Goal: Task Accomplishment & Management: Manage account settings

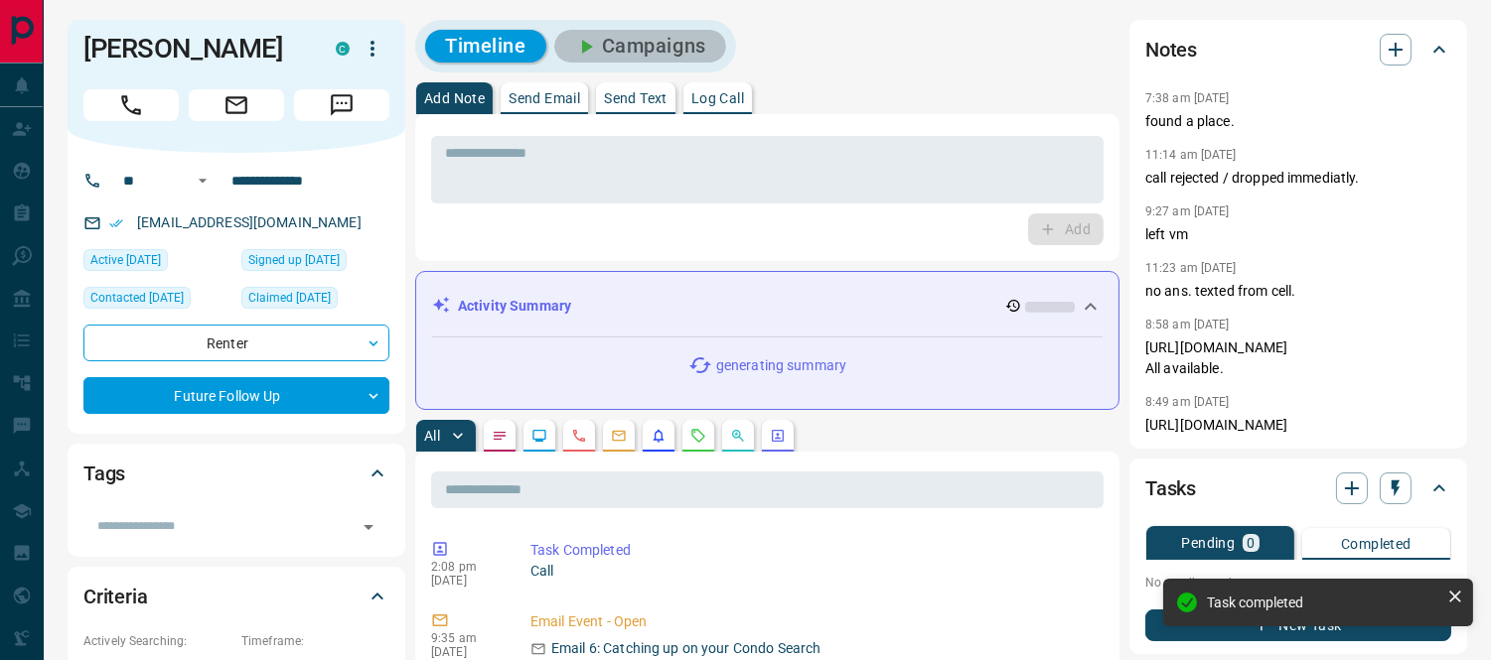
click at [631, 52] on button "Campaigns" at bounding box center [640, 46] width 172 height 33
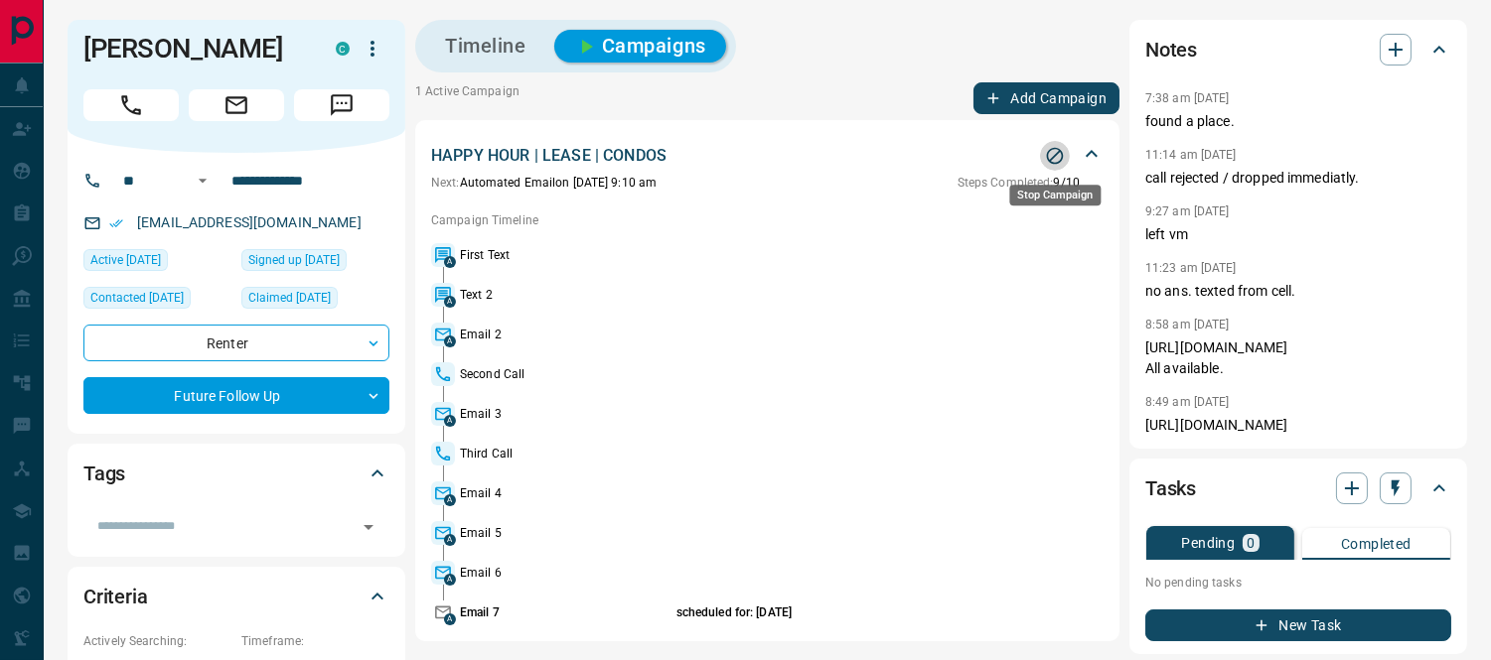
click at [1057, 151] on icon "Stop Campaign" at bounding box center [1055, 156] width 20 height 20
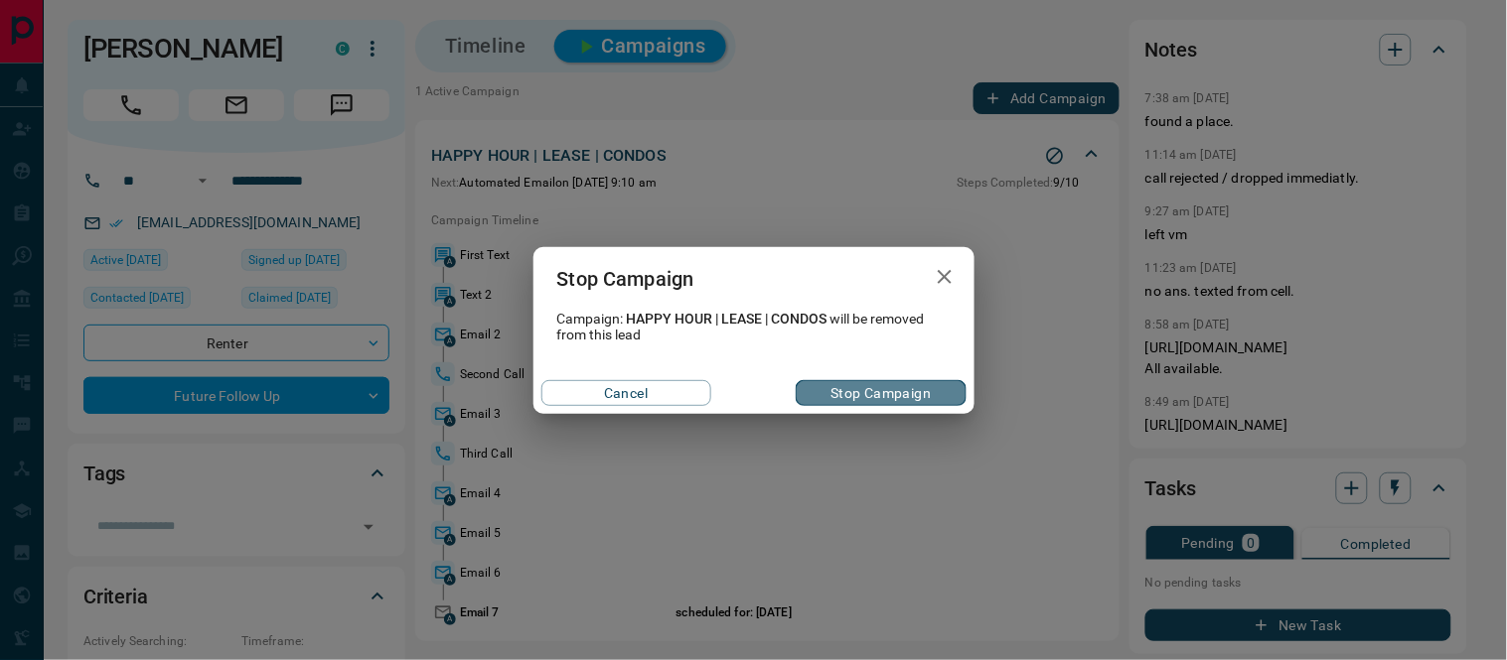
click at [848, 389] on button "Stop Campaign" at bounding box center [881, 393] width 170 height 26
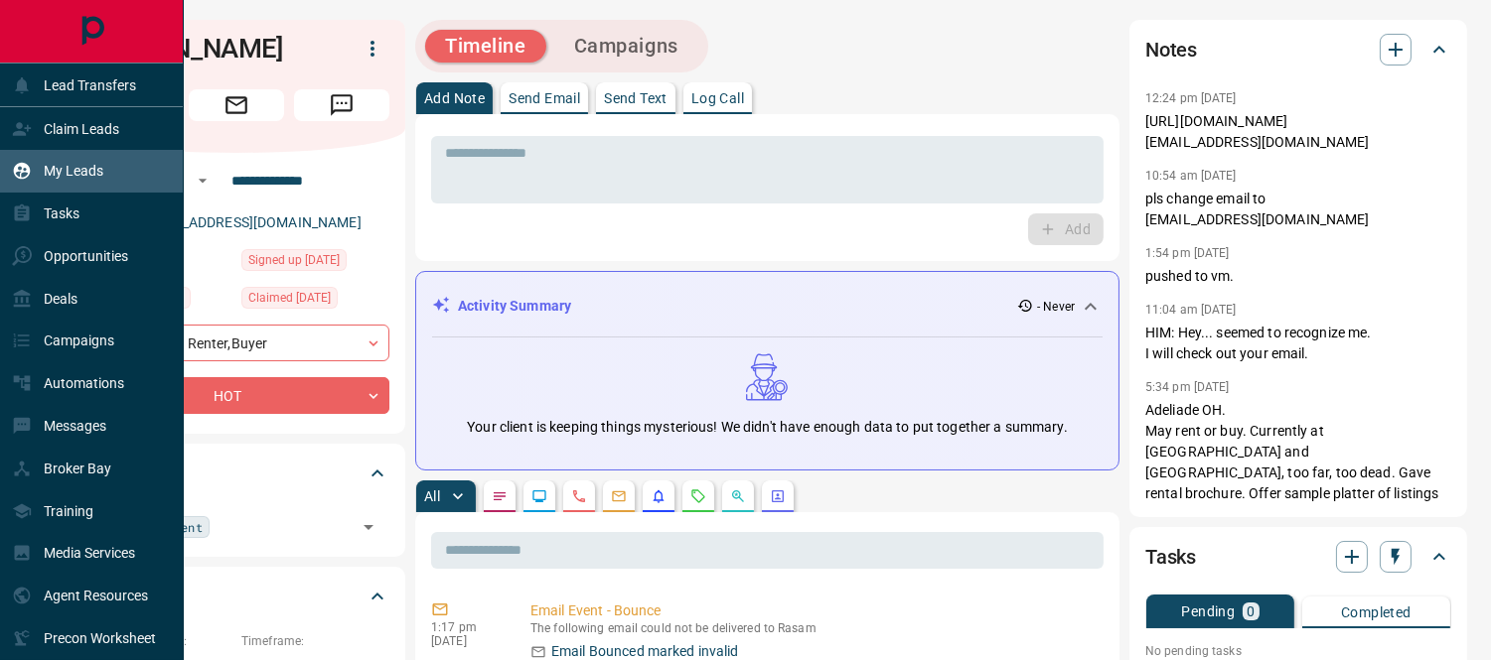
click at [76, 173] on p "My Leads" at bounding box center [74, 171] width 60 height 16
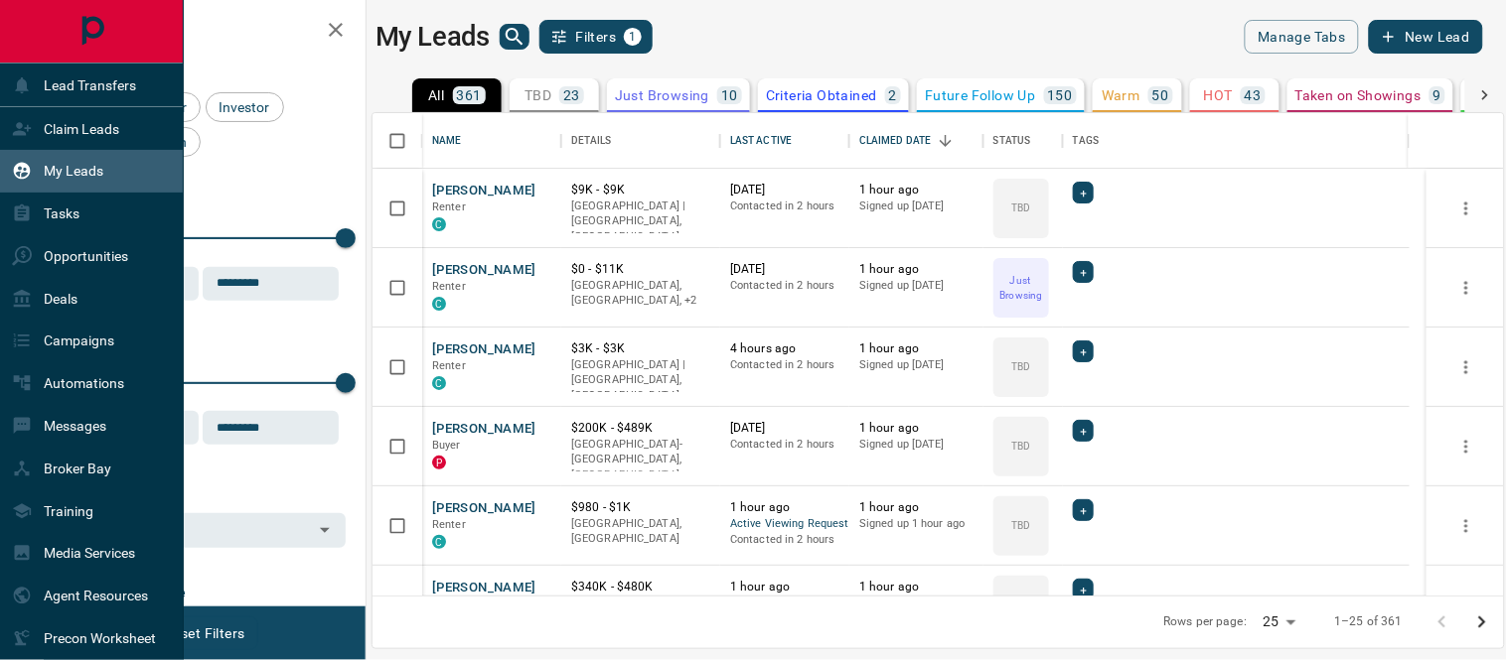
scroll to position [465, 1114]
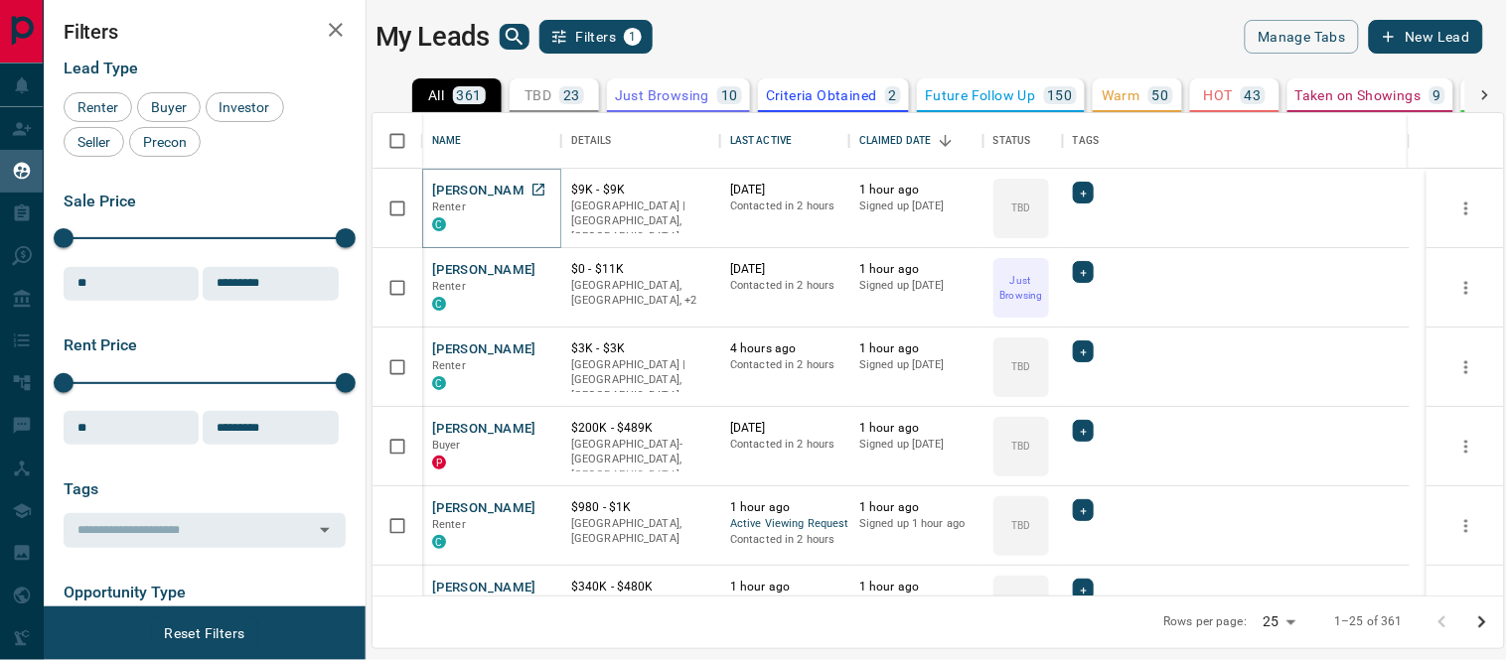
click at [479, 190] on button "Nicole Antony" at bounding box center [484, 191] width 104 height 19
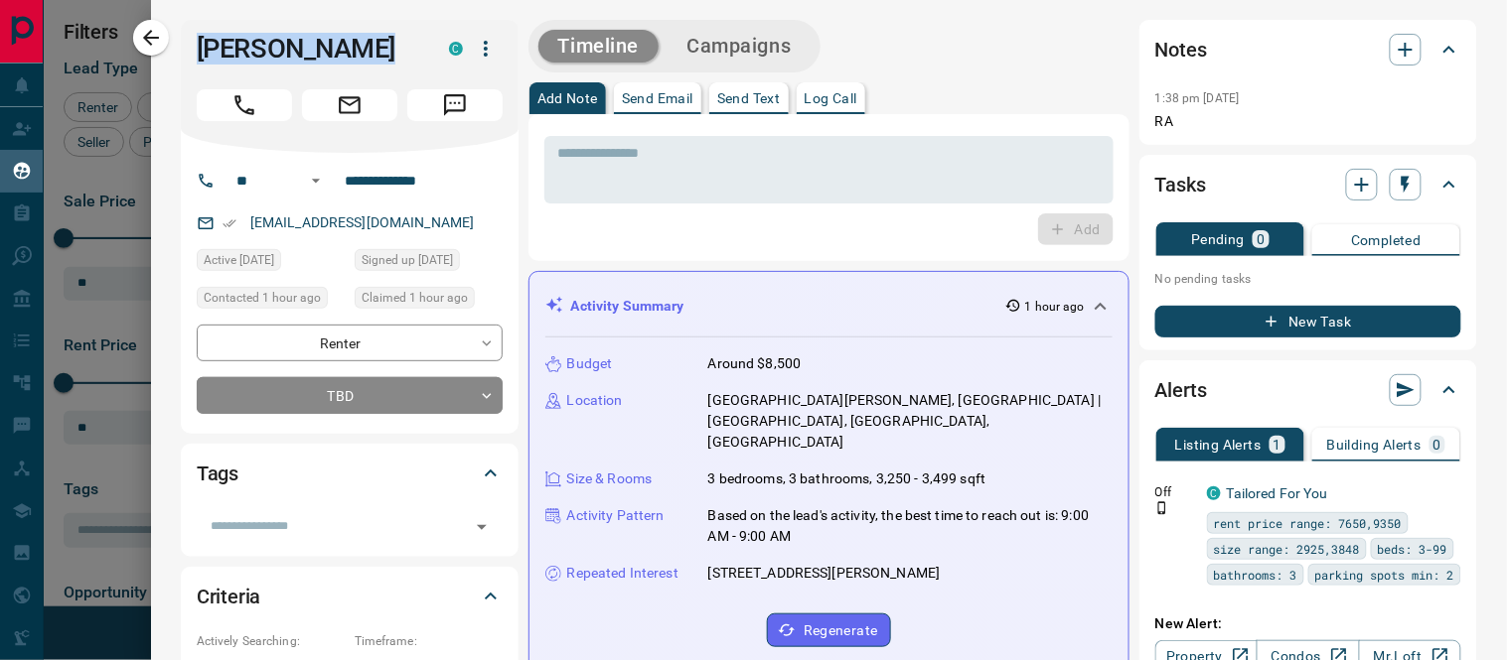
drag, startPoint x: 373, startPoint y: 46, endPoint x: 187, endPoint y: 48, distance: 186.7
click at [187, 48] on div "Nicole Antony C" at bounding box center [350, 86] width 338 height 133
click at [591, 163] on textarea at bounding box center [828, 170] width 541 height 51
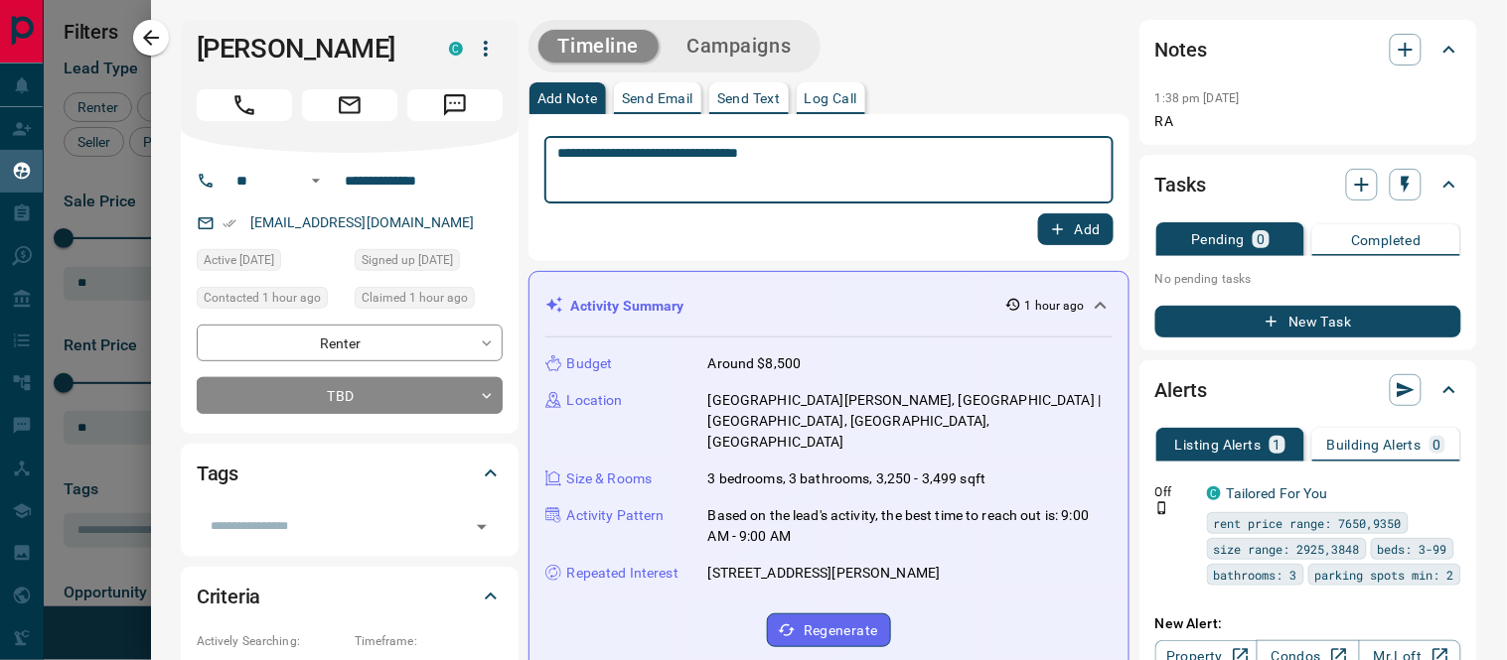
click at [770, 153] on textarea "**********" at bounding box center [820, 170] width 525 height 51
type textarea "**********"
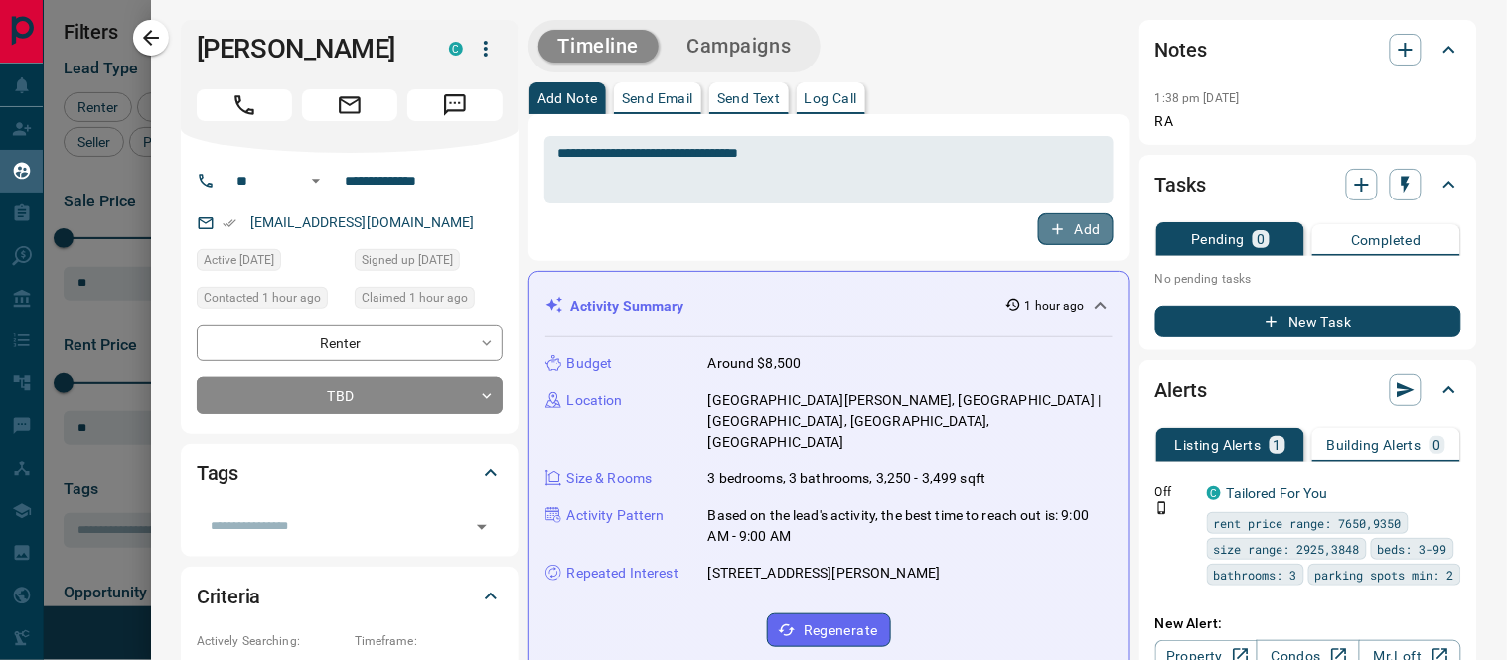
click at [1076, 221] on button "Add" at bounding box center [1075, 230] width 75 height 32
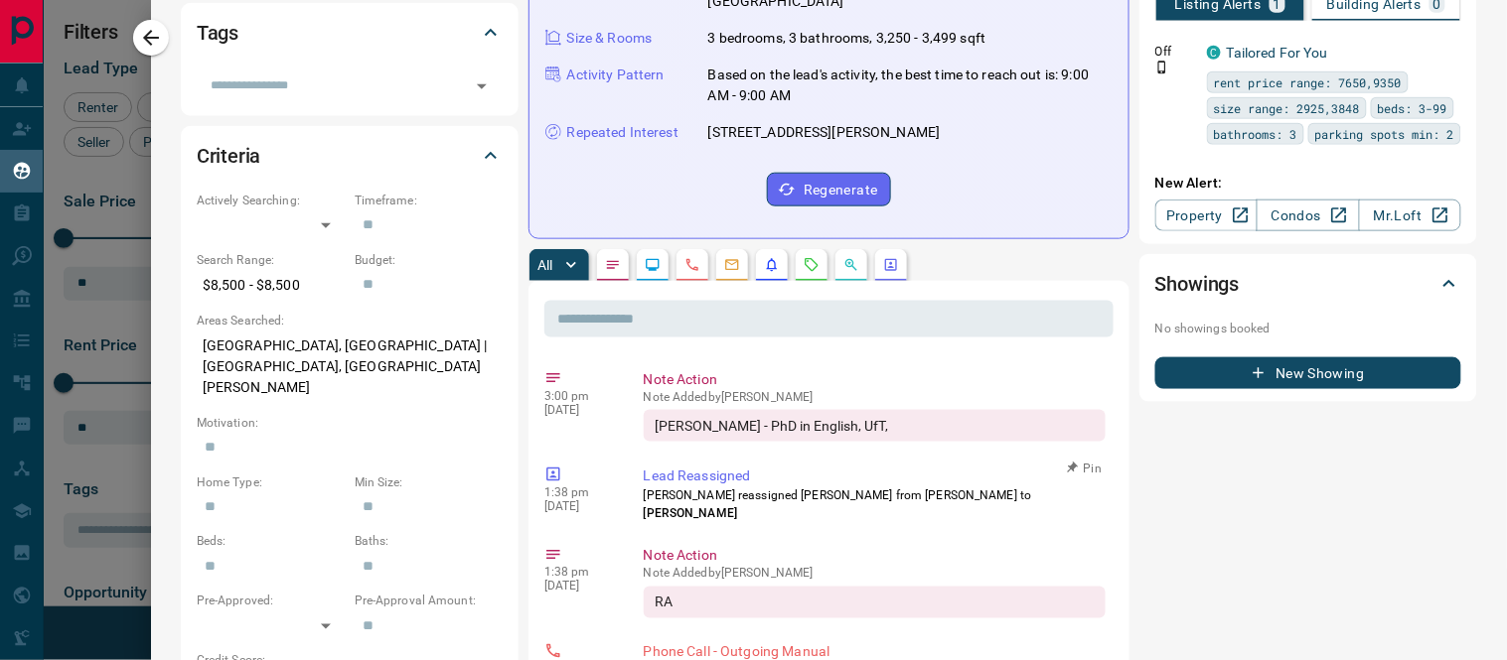
scroll to position [0, 0]
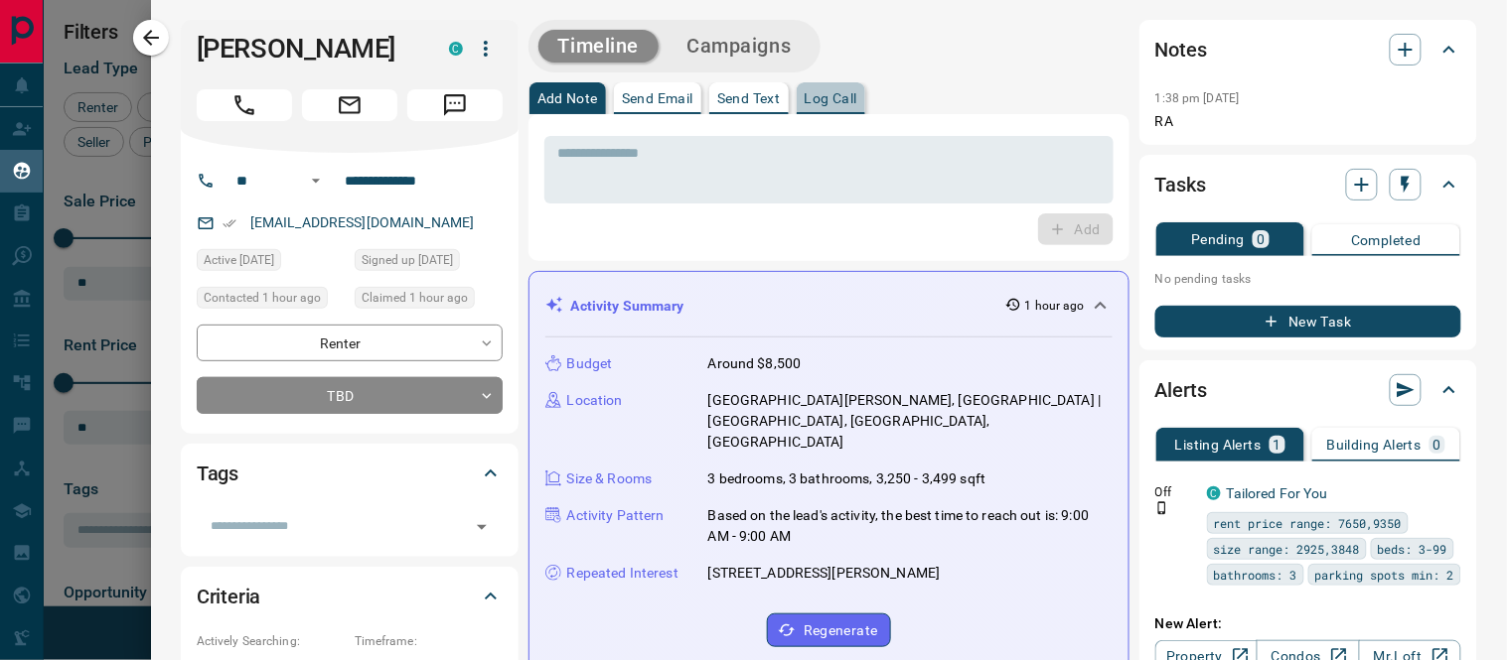
click at [838, 101] on p "Log Call" at bounding box center [831, 98] width 53 height 14
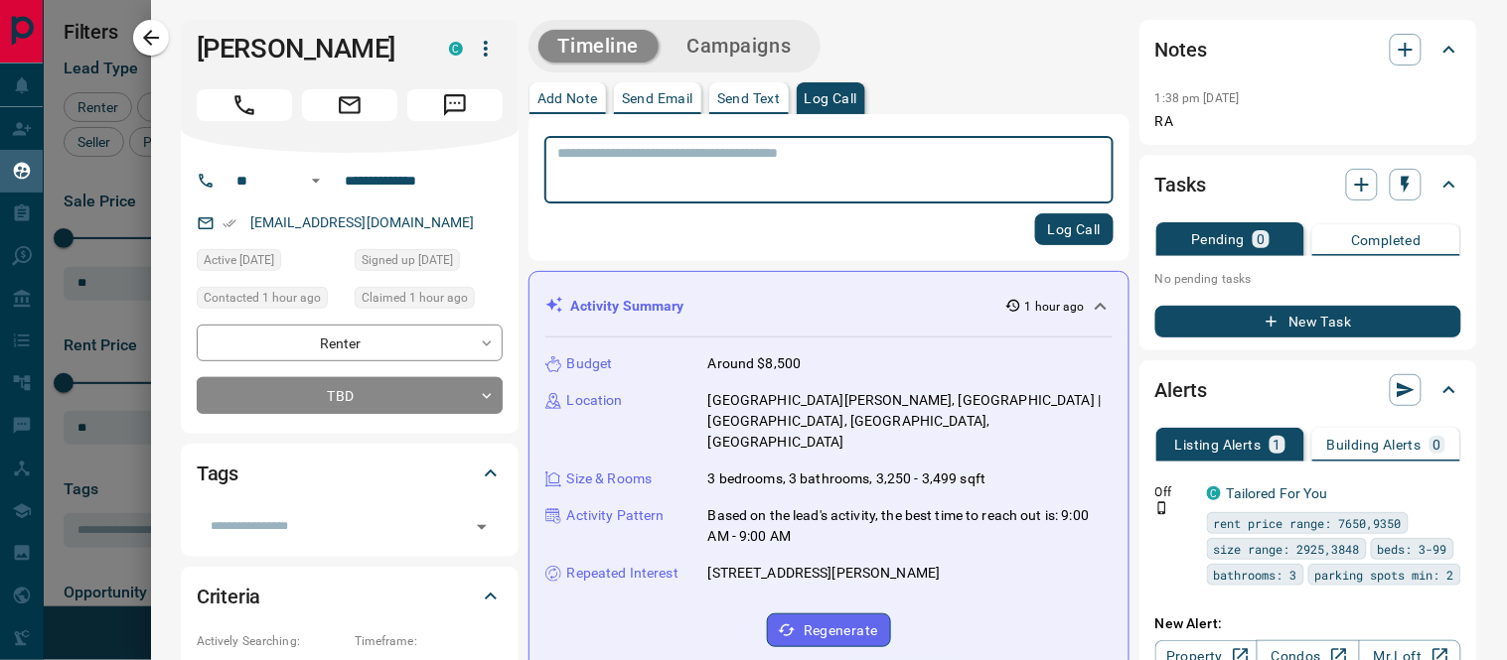
click at [812, 161] on textarea at bounding box center [828, 170] width 541 height 51
type textarea "**********"
click at [1045, 234] on button "Log Call" at bounding box center [1074, 230] width 78 height 32
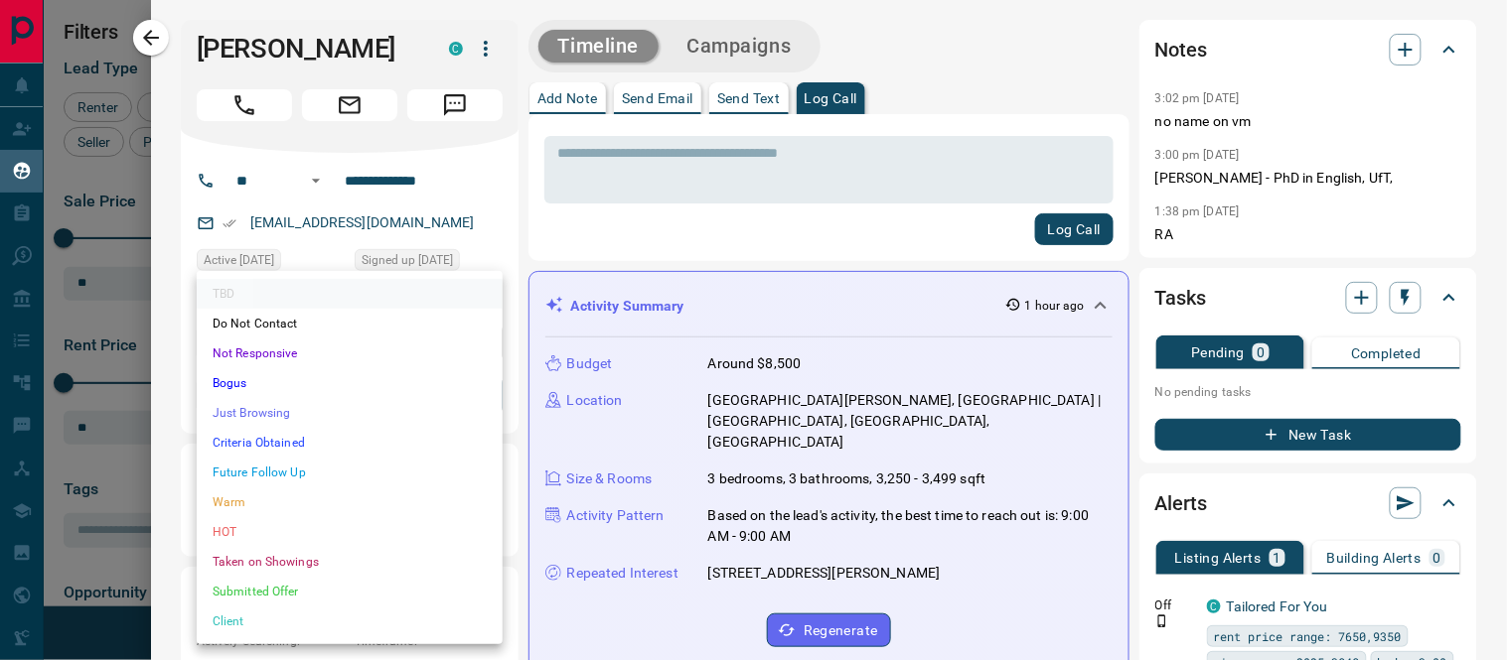
click at [485, 403] on body "Lead Transfers Claim Leads My Leads Tasks Opportunities Deals Campaigns Automat…" at bounding box center [753, 318] width 1507 height 636
click at [309, 469] on li "Future Follow Up" at bounding box center [350, 473] width 306 height 30
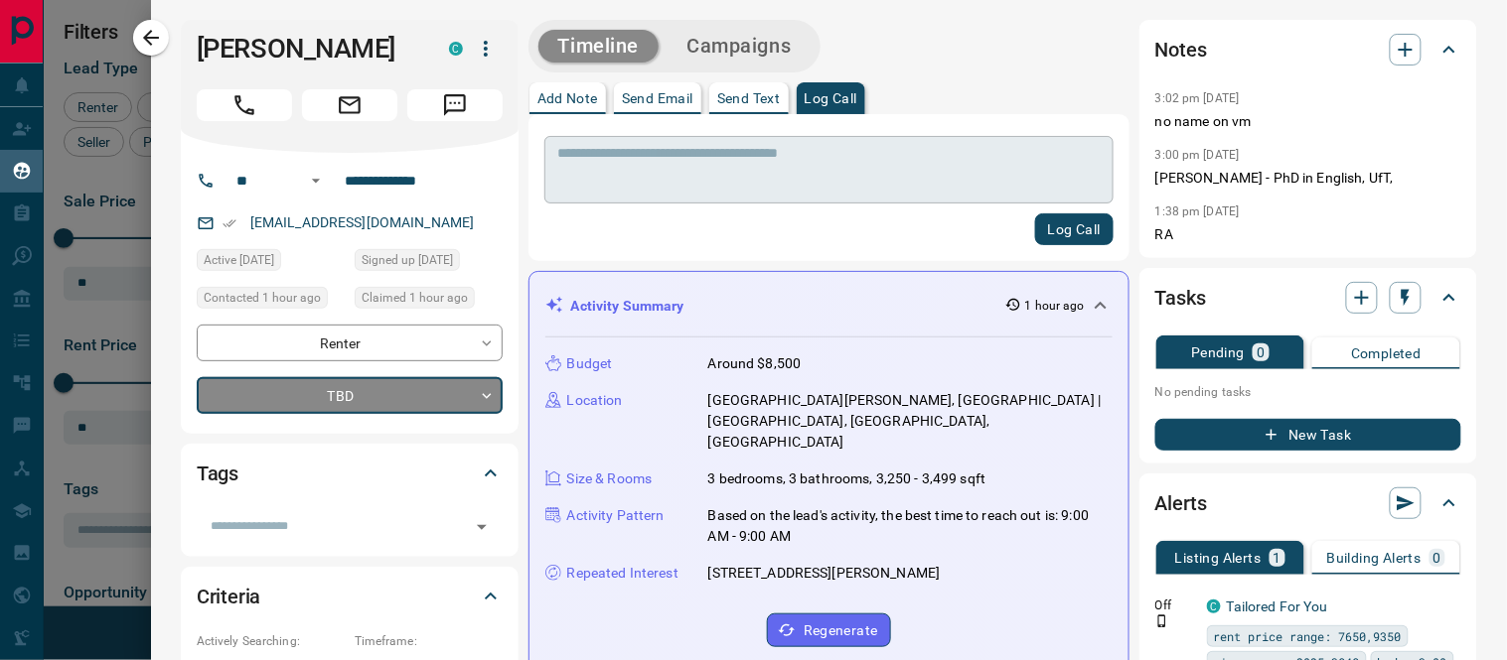
type input "*"
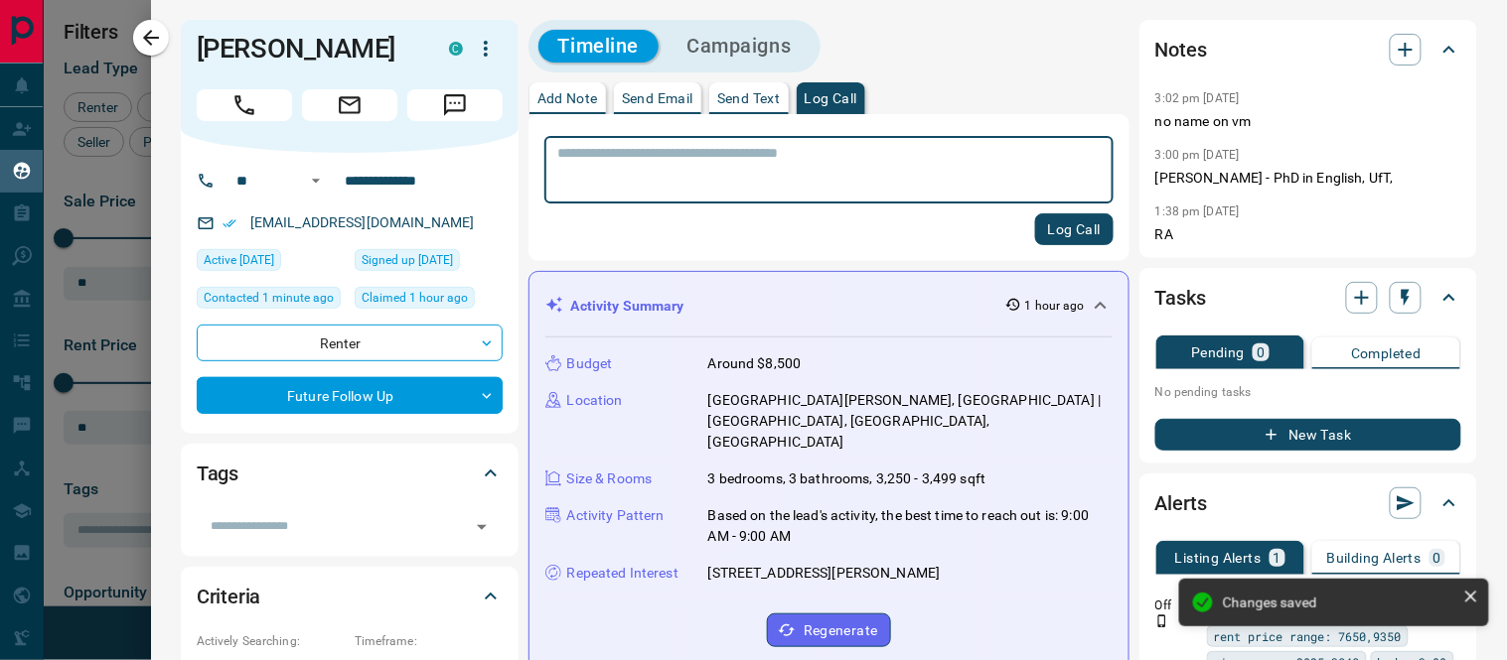
click at [739, 151] on textarea at bounding box center [820, 170] width 525 height 51
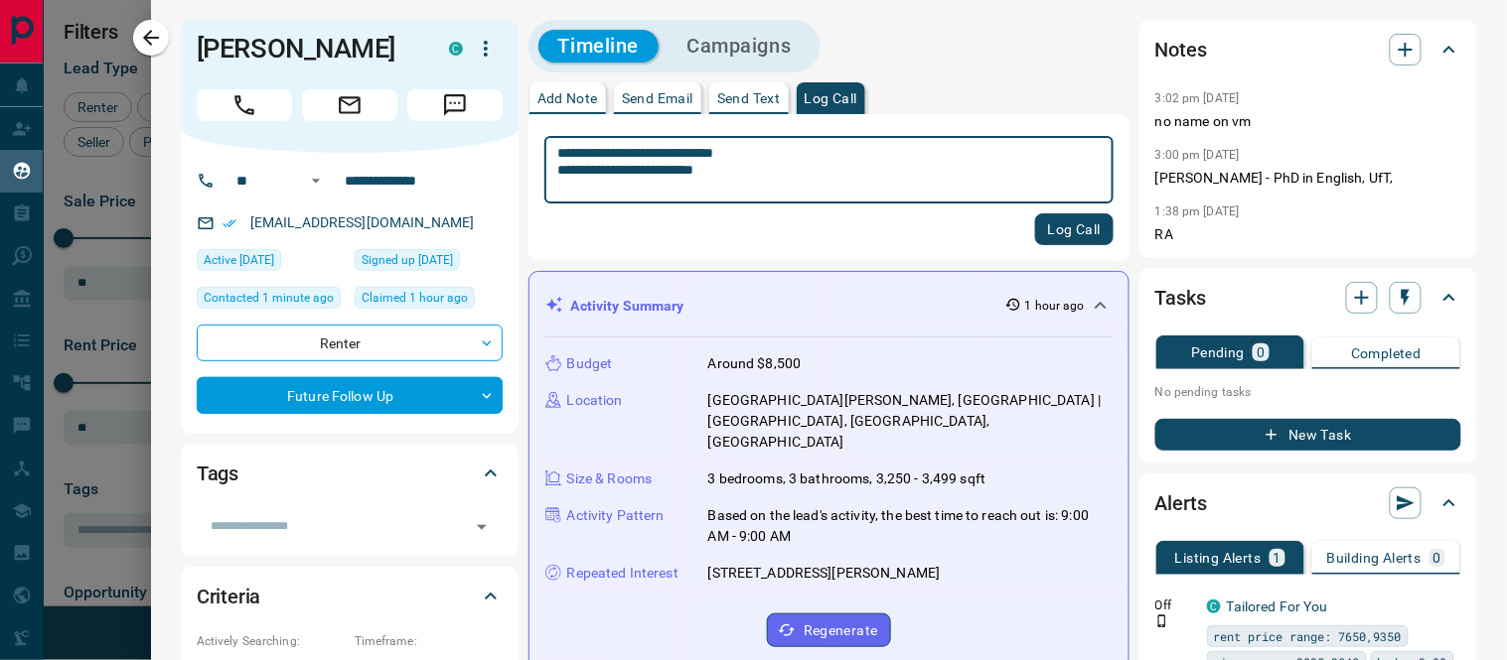
type textarea "**********"
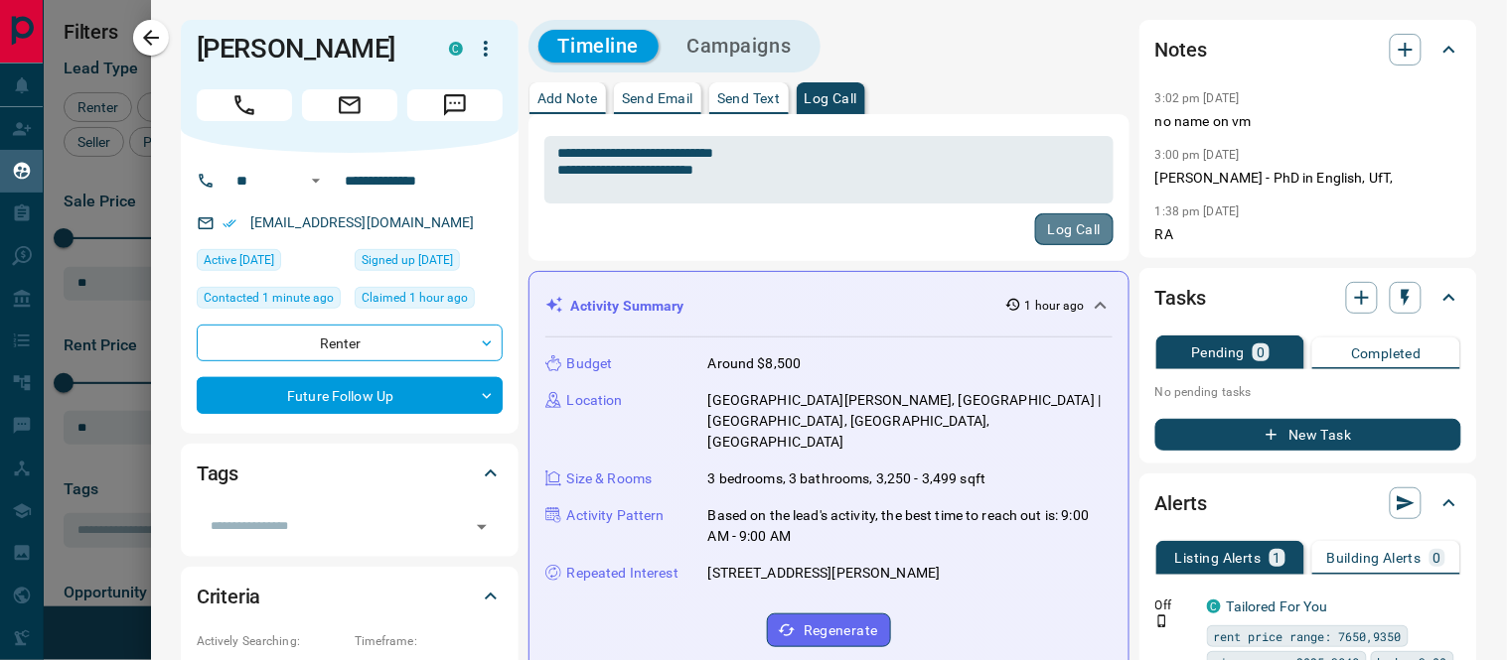
click at [1047, 224] on button "Log Call" at bounding box center [1074, 230] width 78 height 32
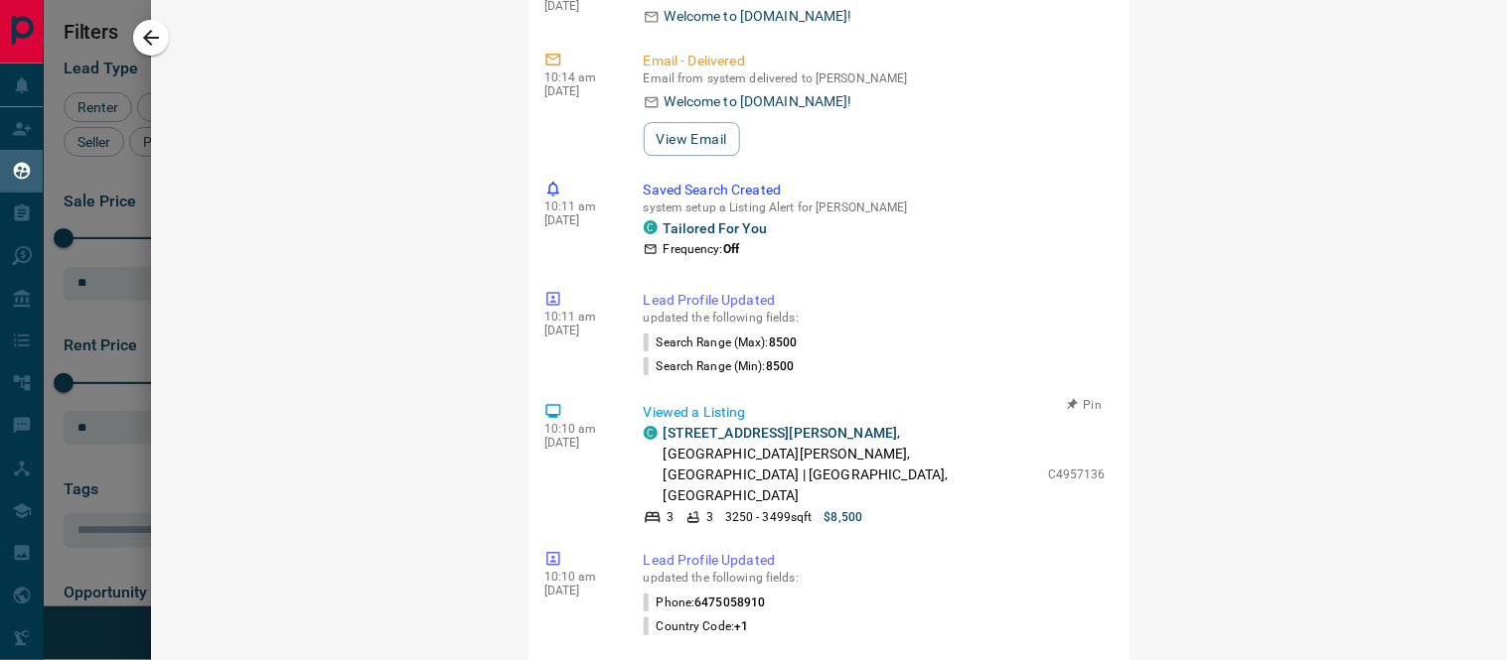
scroll to position [1750, 0]
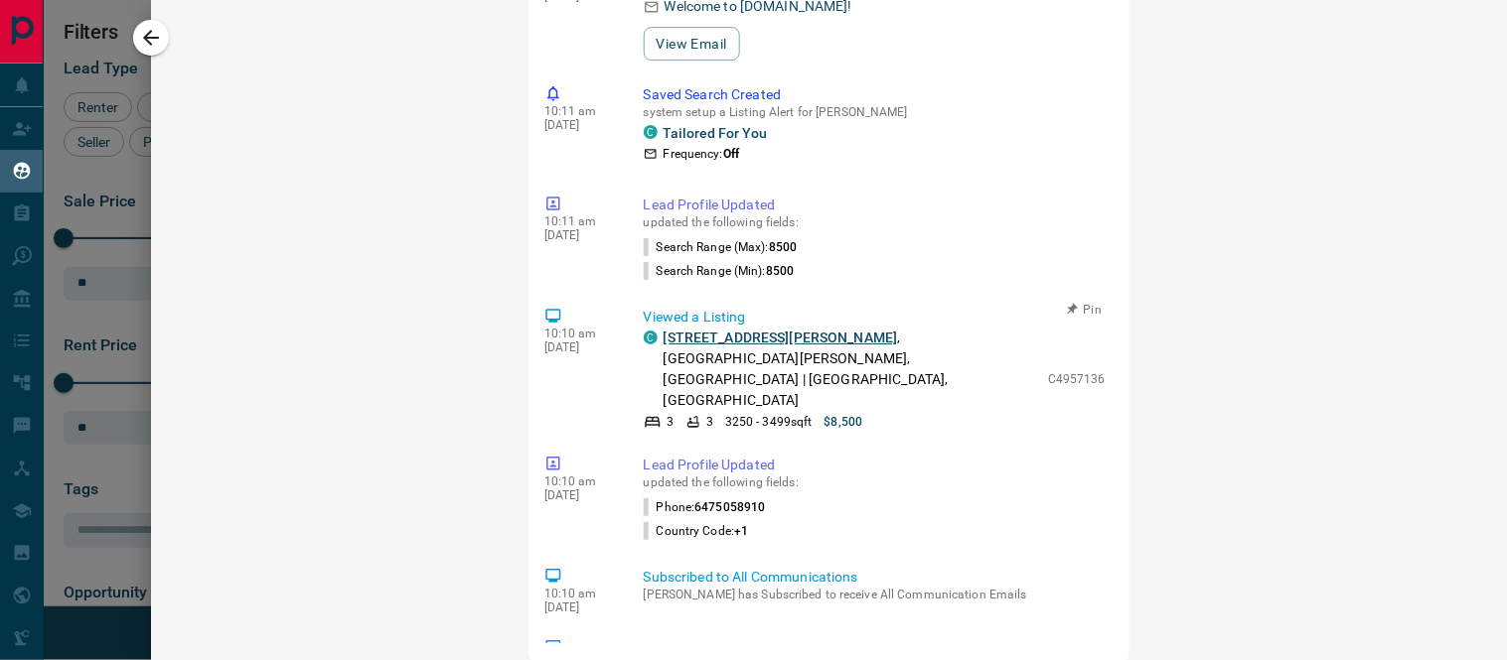
click at [743, 330] on link "1 - 15 Scarth Rd" at bounding box center [780, 338] width 234 height 16
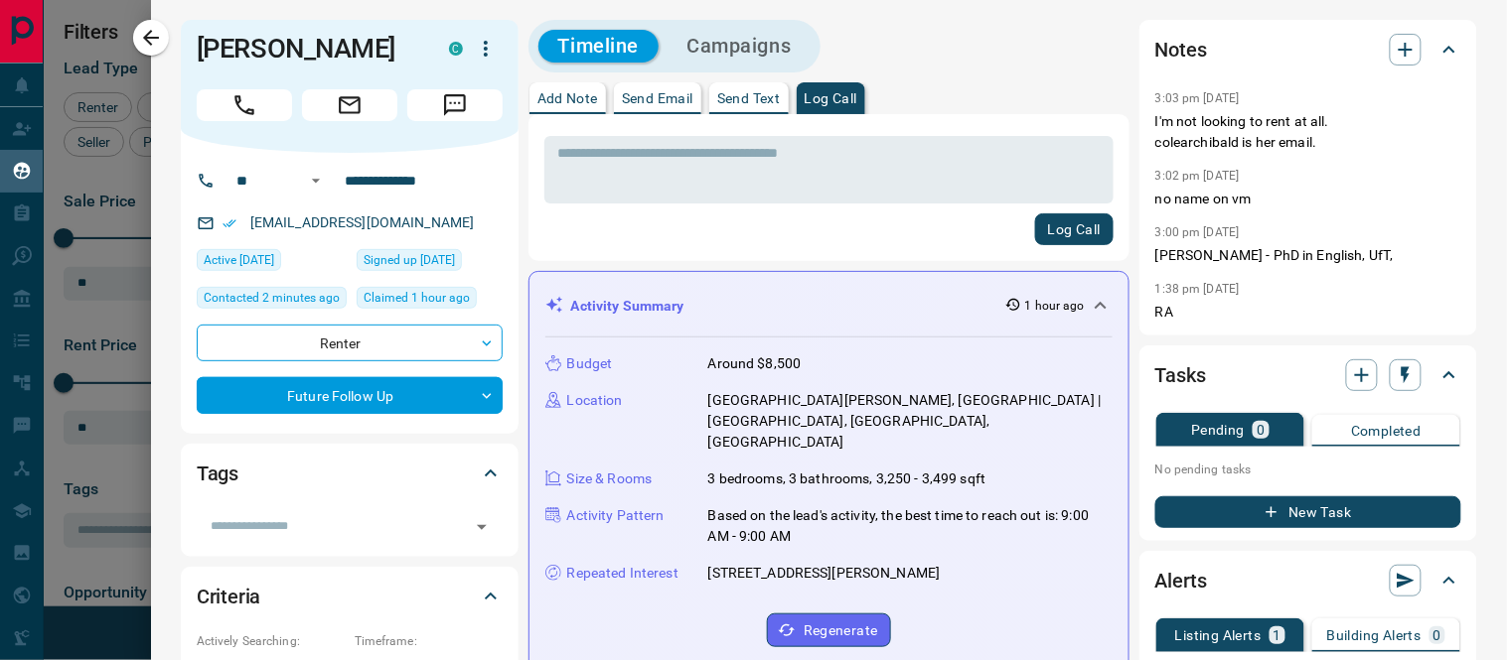
click at [1437, 52] on icon at bounding box center [1449, 50] width 24 height 24
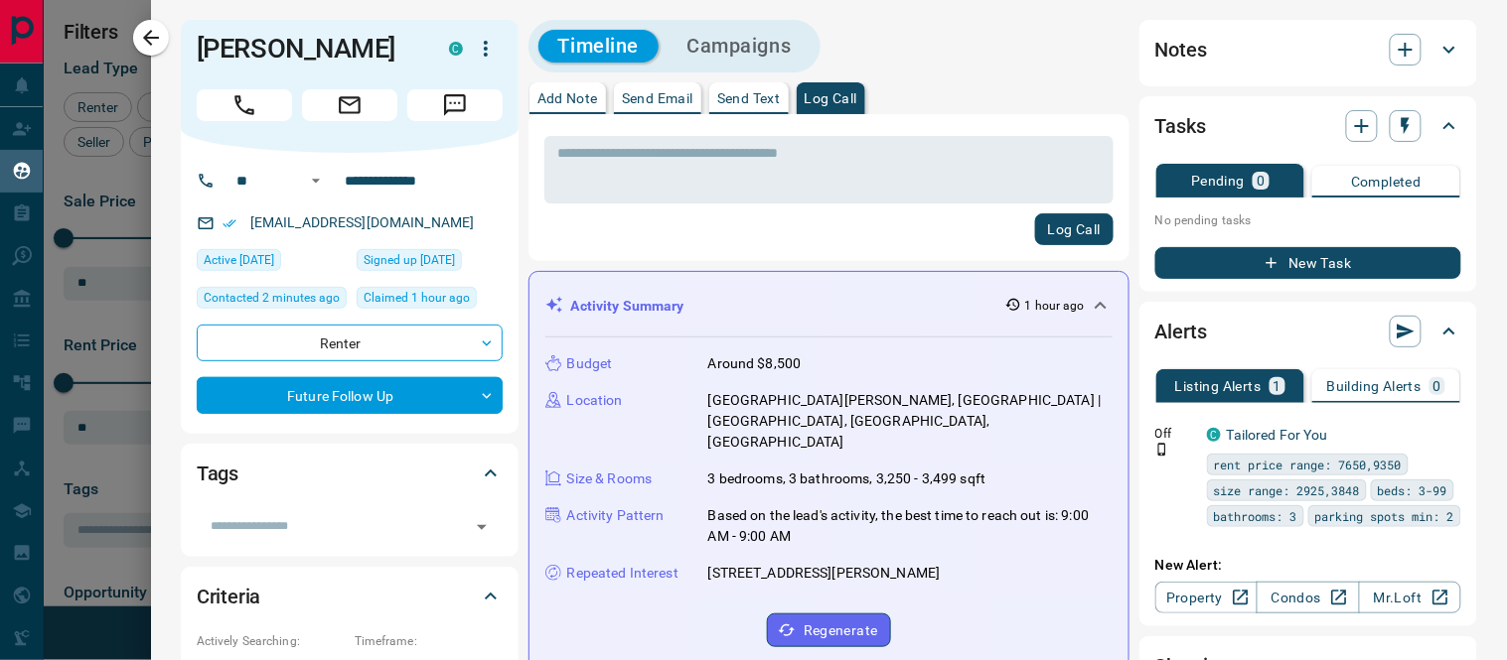
scroll to position [220, 0]
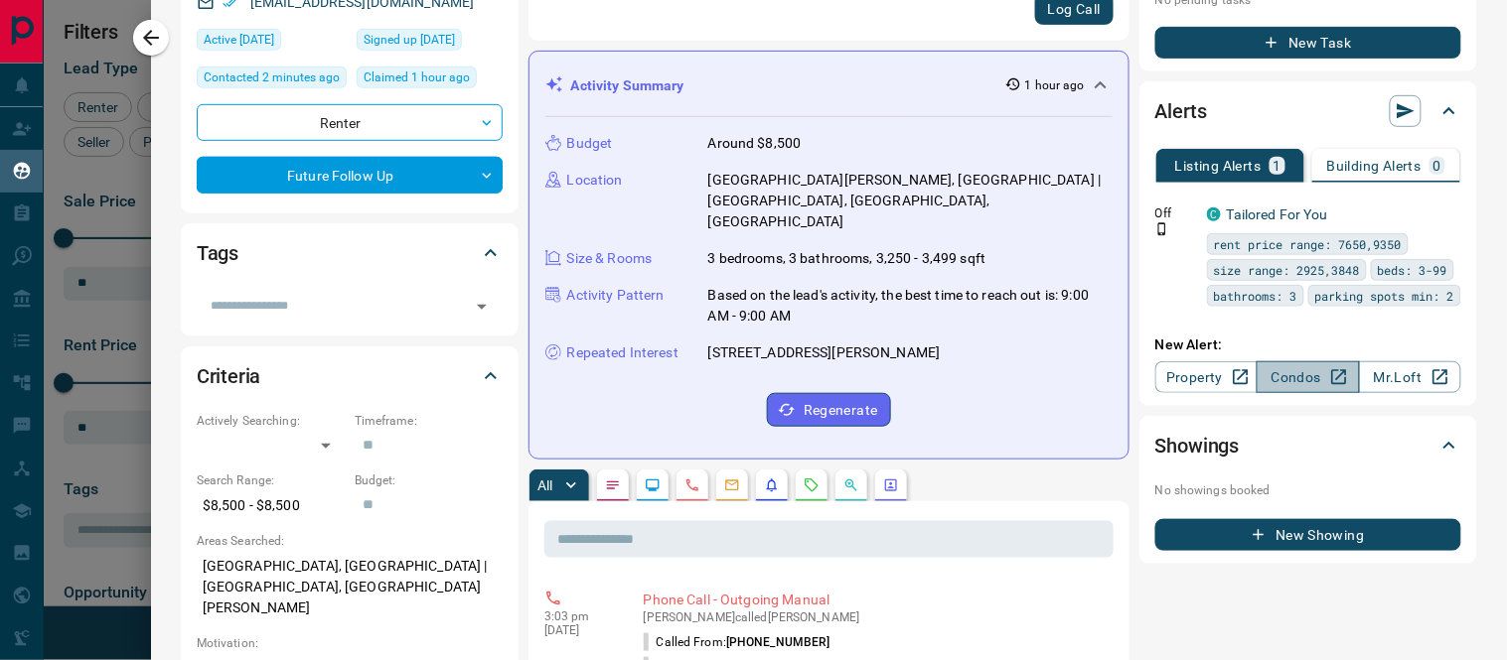
click at [1289, 371] on link "Condos" at bounding box center [1307, 378] width 102 height 32
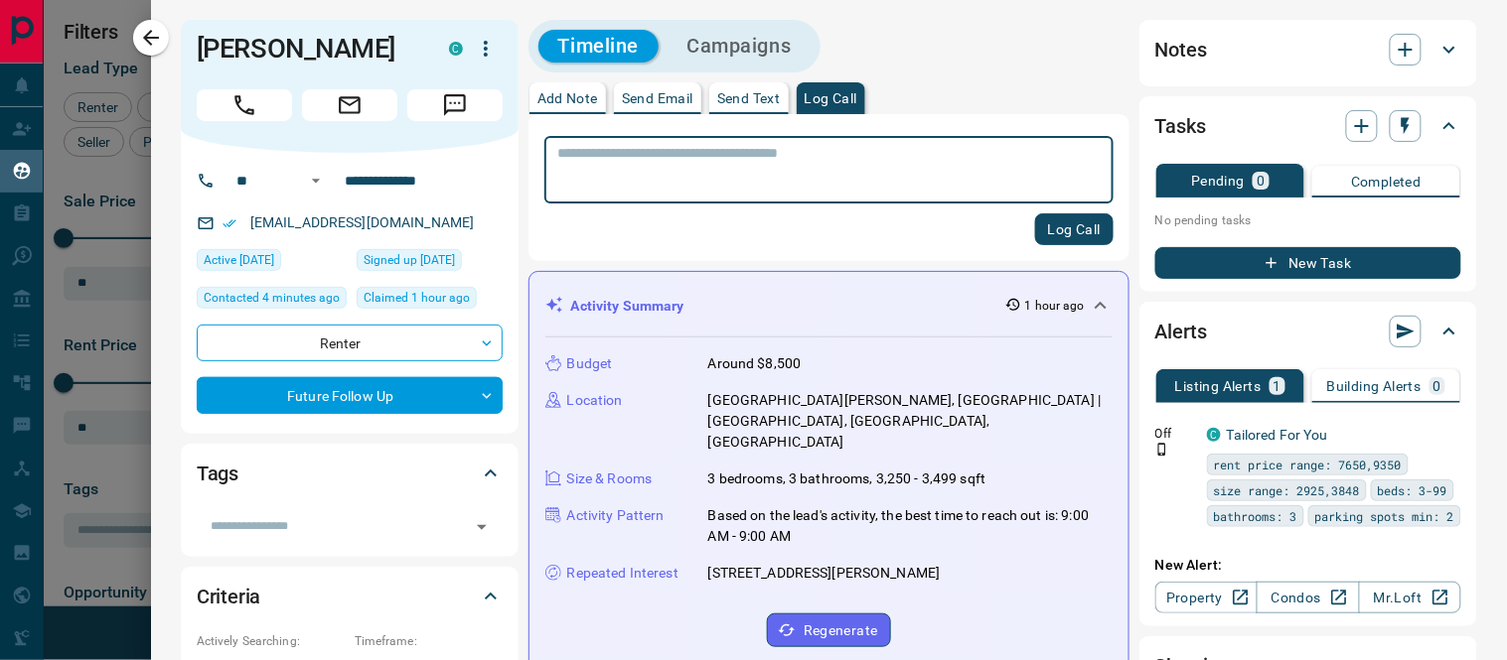
click at [147, 43] on icon "button" at bounding box center [151, 38] width 24 height 24
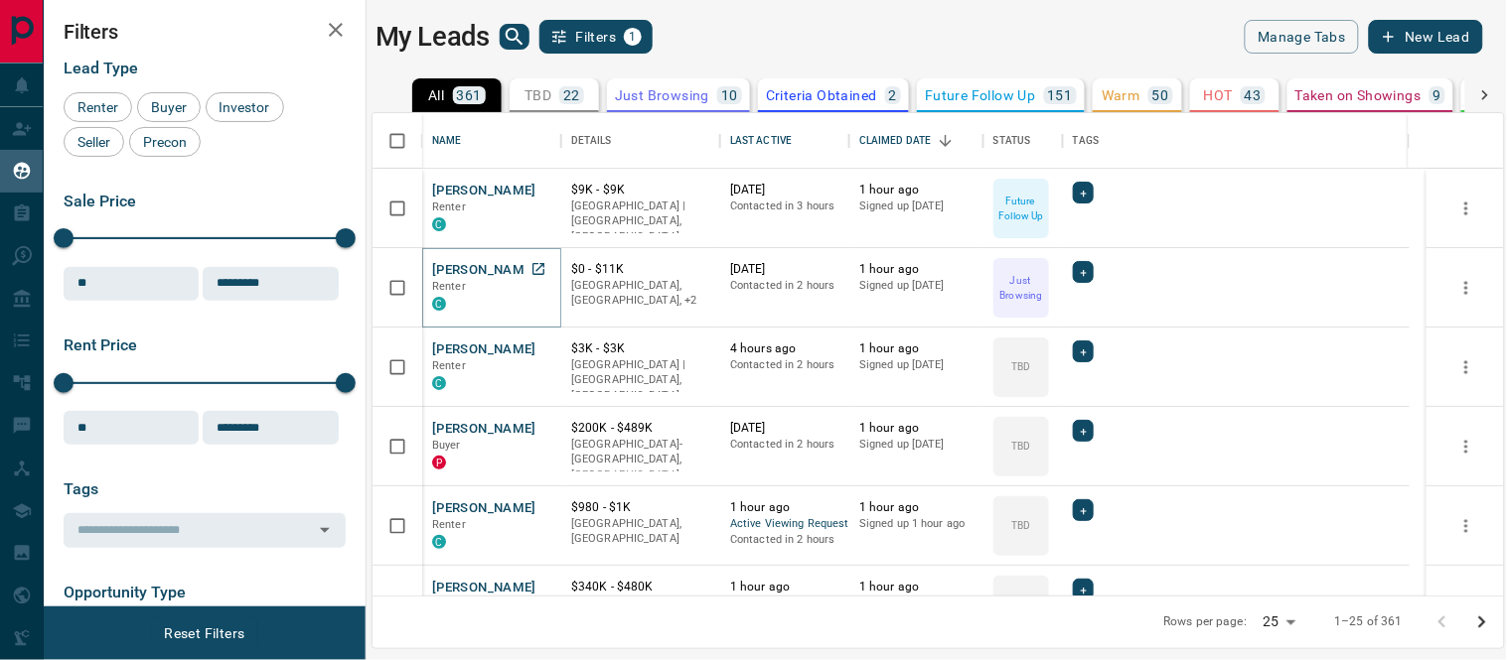
click at [477, 264] on button "Idrees Quadri" at bounding box center [484, 270] width 104 height 19
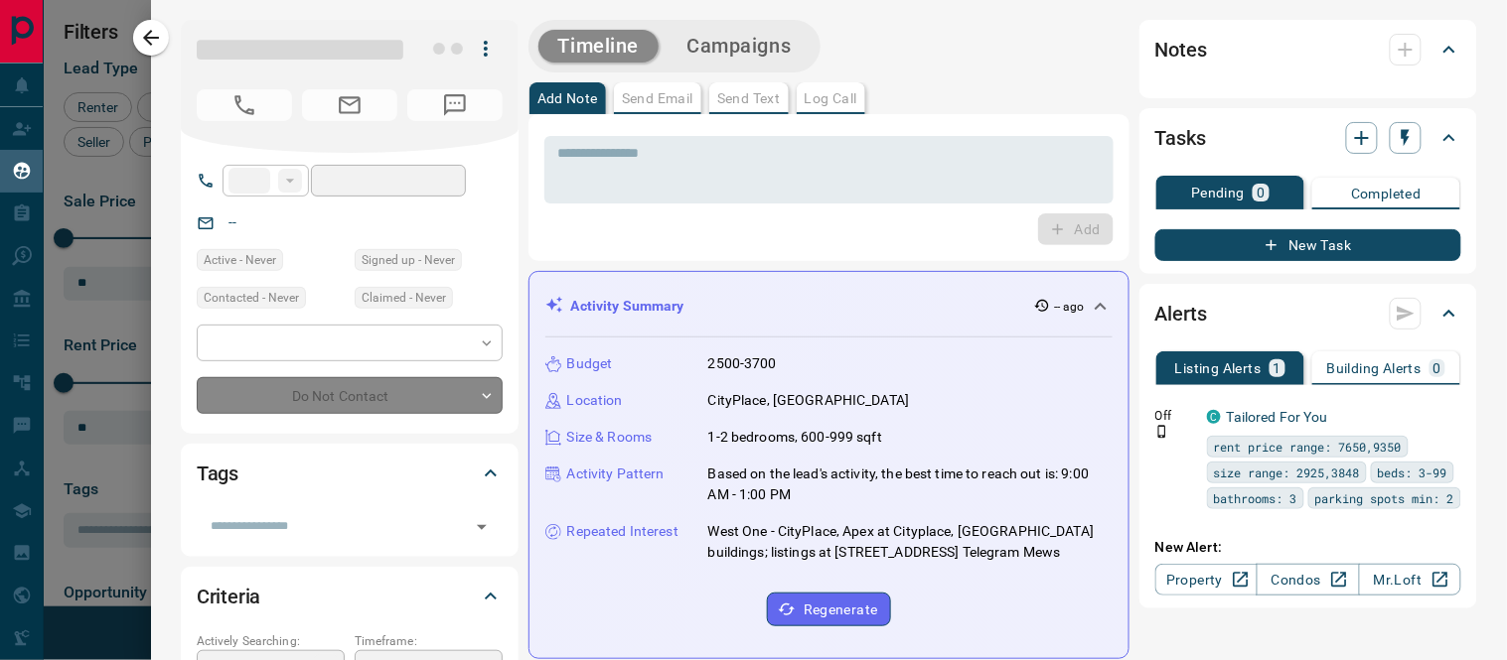
type input "**"
type input "**********"
type input "*"
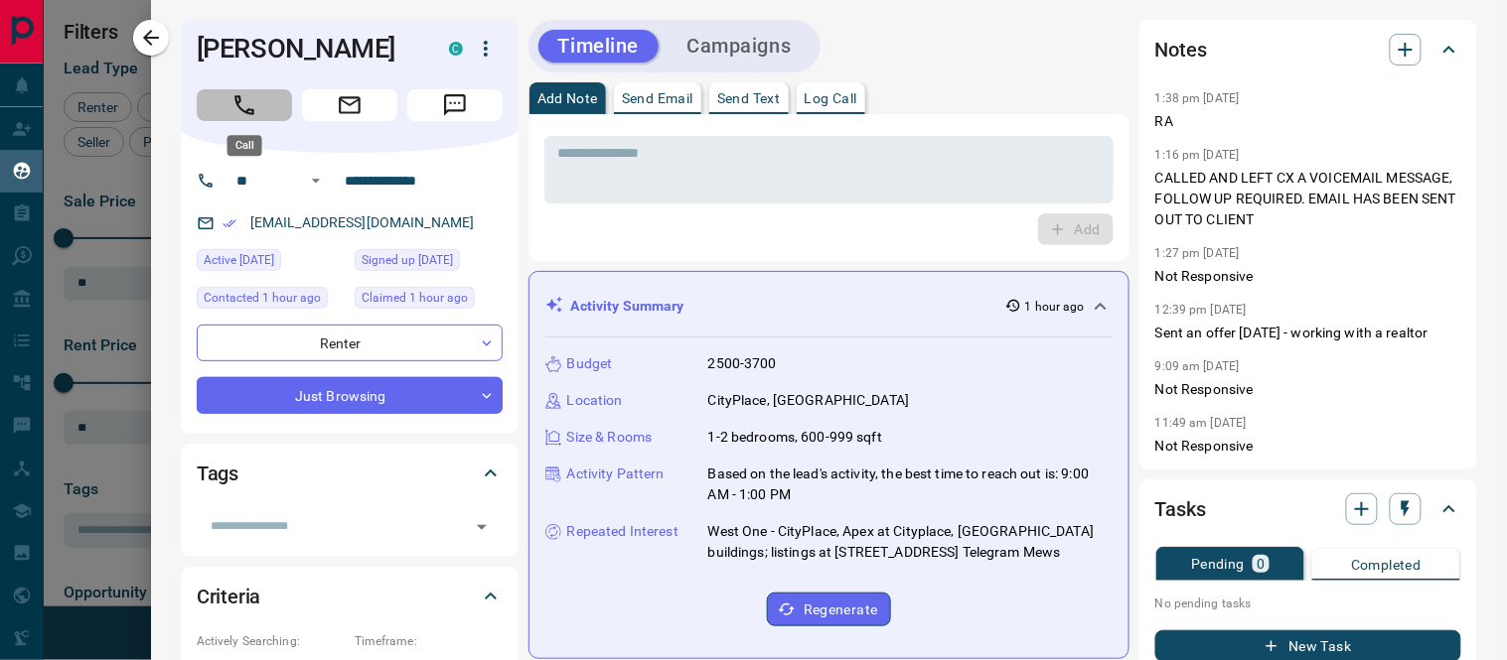
click at [240, 104] on icon "Call" at bounding box center [244, 105] width 26 height 26
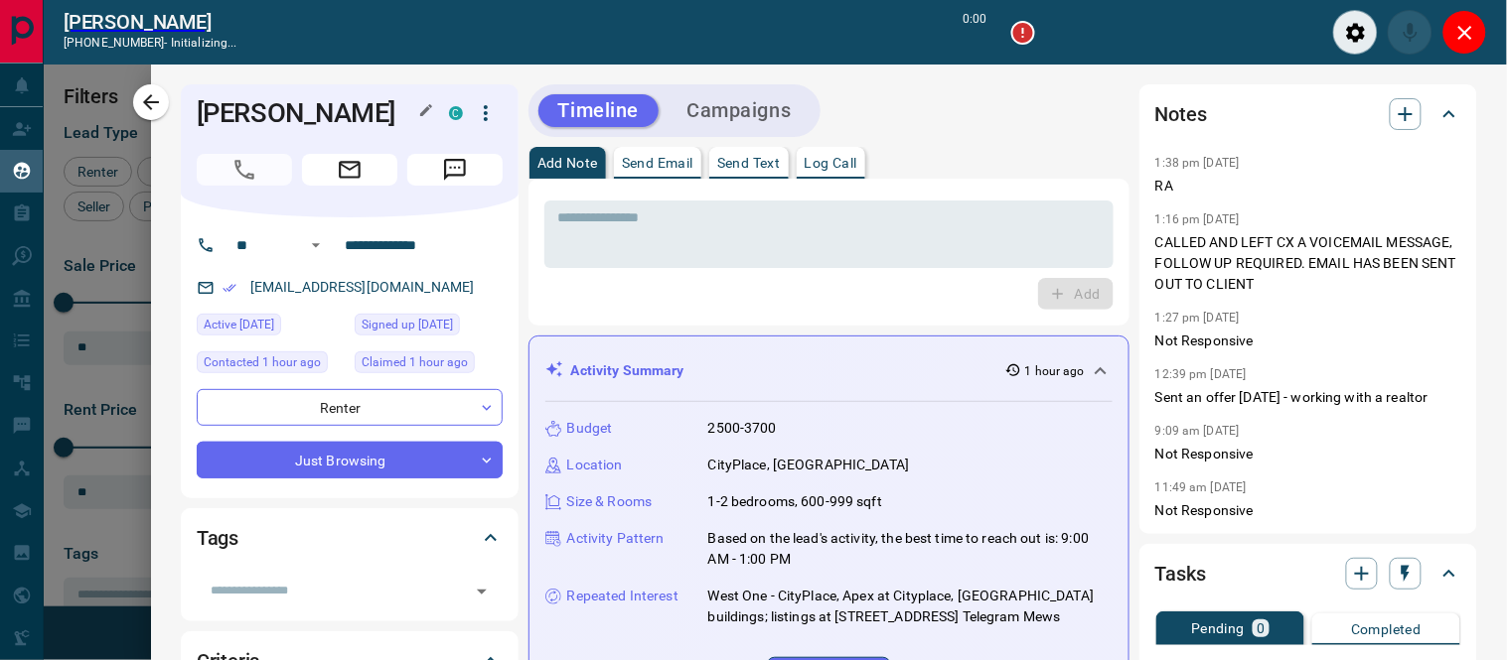
scroll to position [17, 17]
type input "*******"
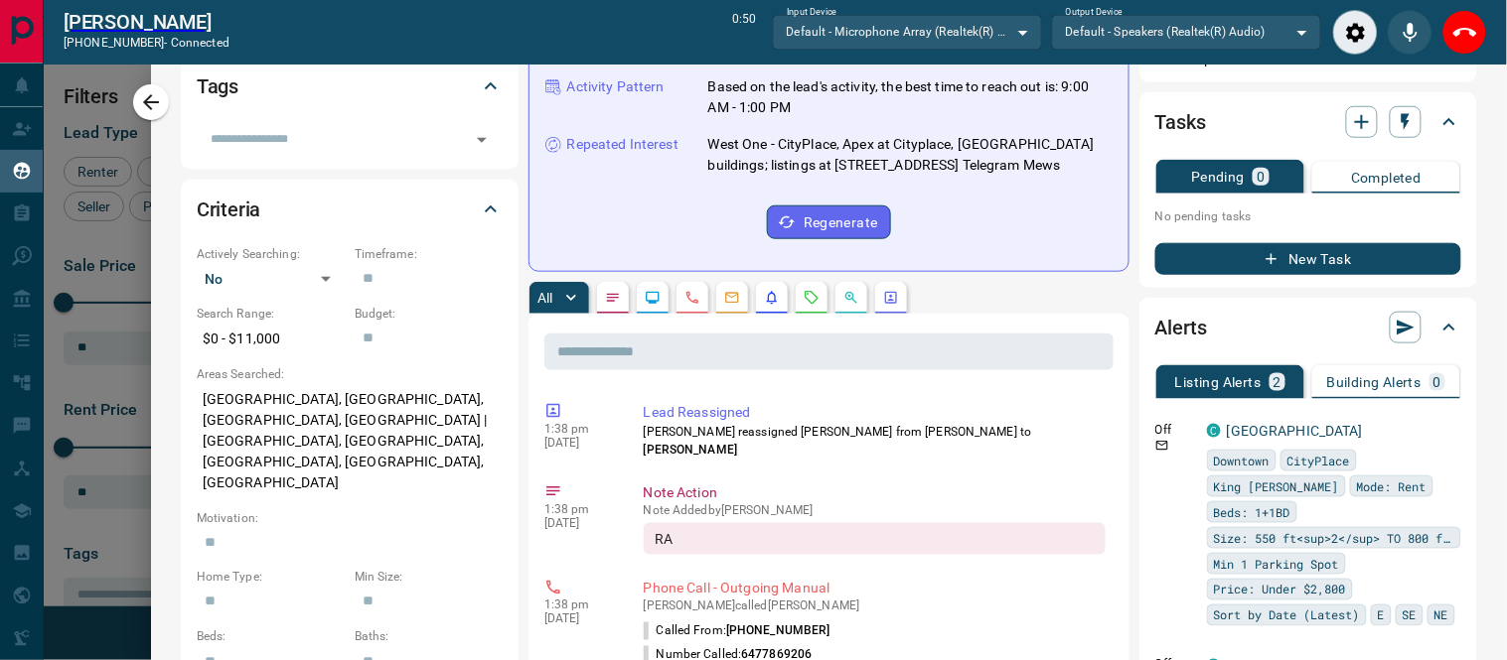
scroll to position [0, 0]
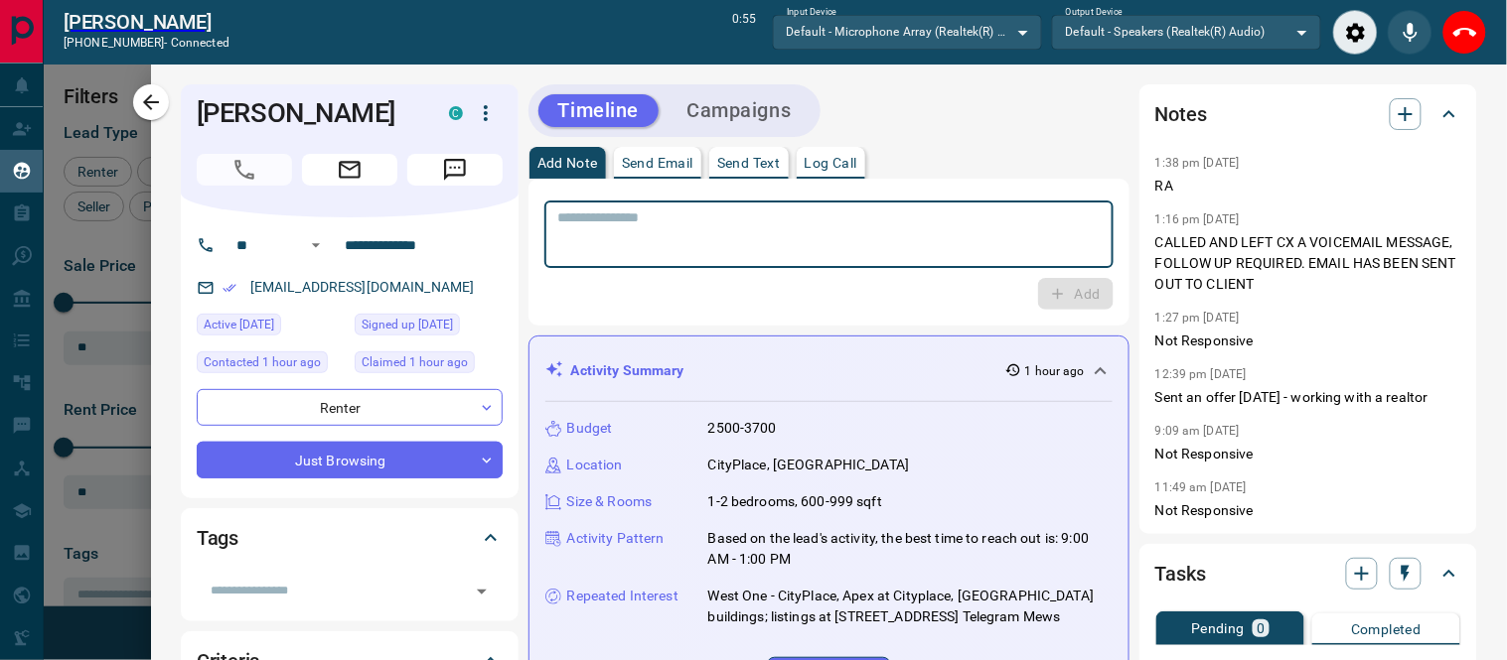
click at [757, 211] on textarea at bounding box center [828, 235] width 541 height 51
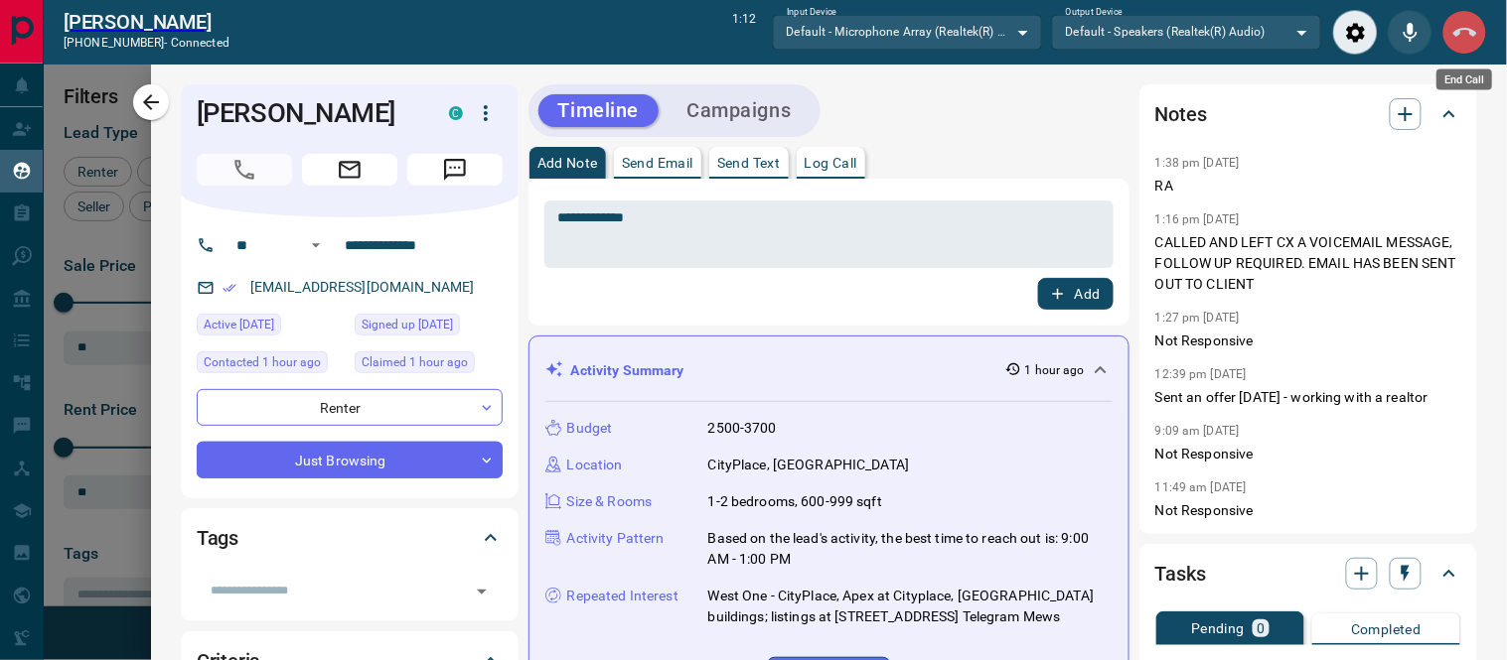
click at [1471, 36] on icon "End Call" at bounding box center [1465, 33] width 24 height 24
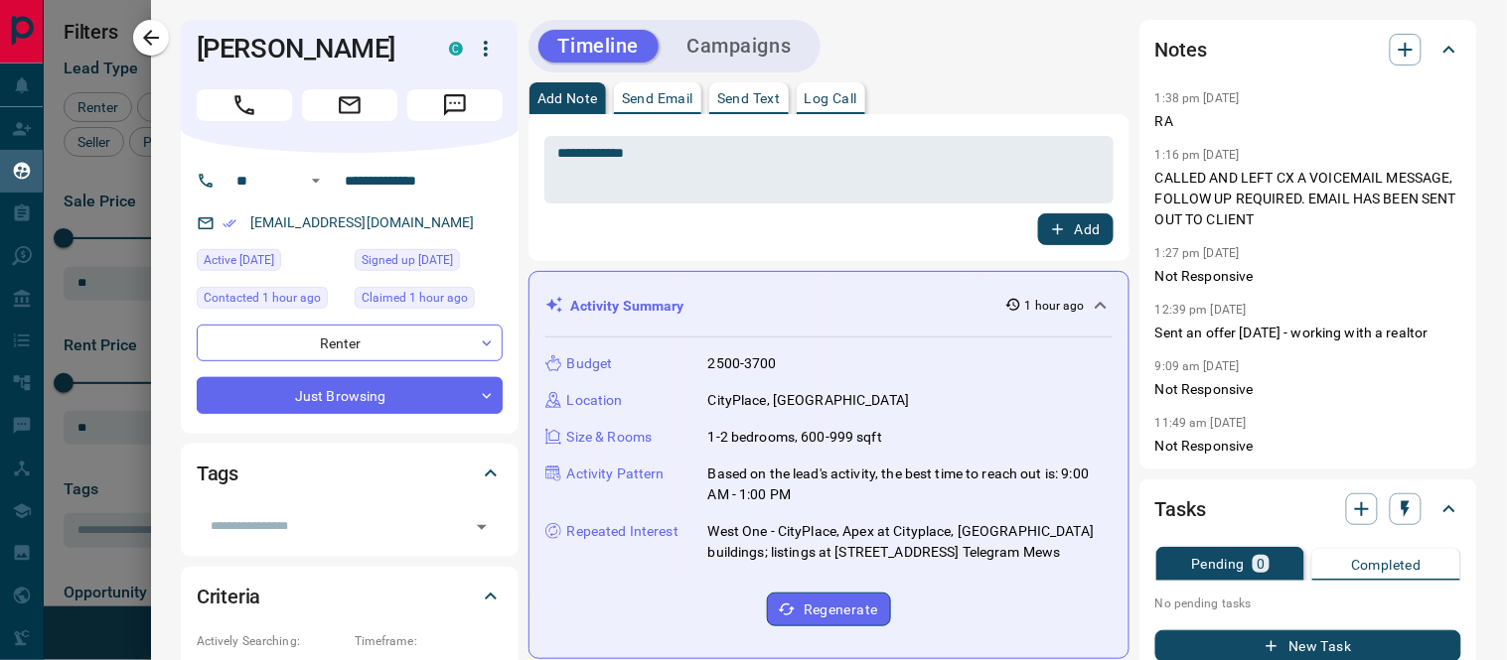
scroll to position [465, 1114]
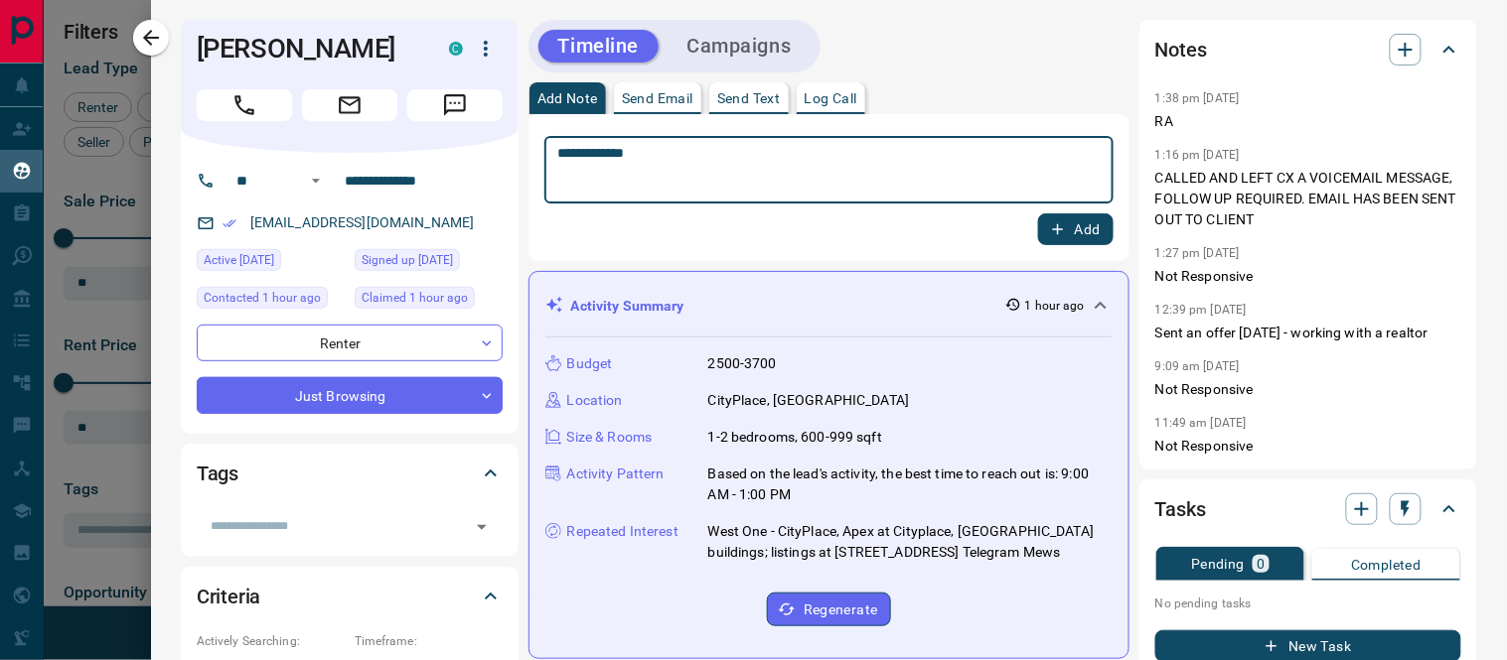
click at [632, 157] on textarea "**********" at bounding box center [820, 170] width 525 height 51
type textarea "**********"
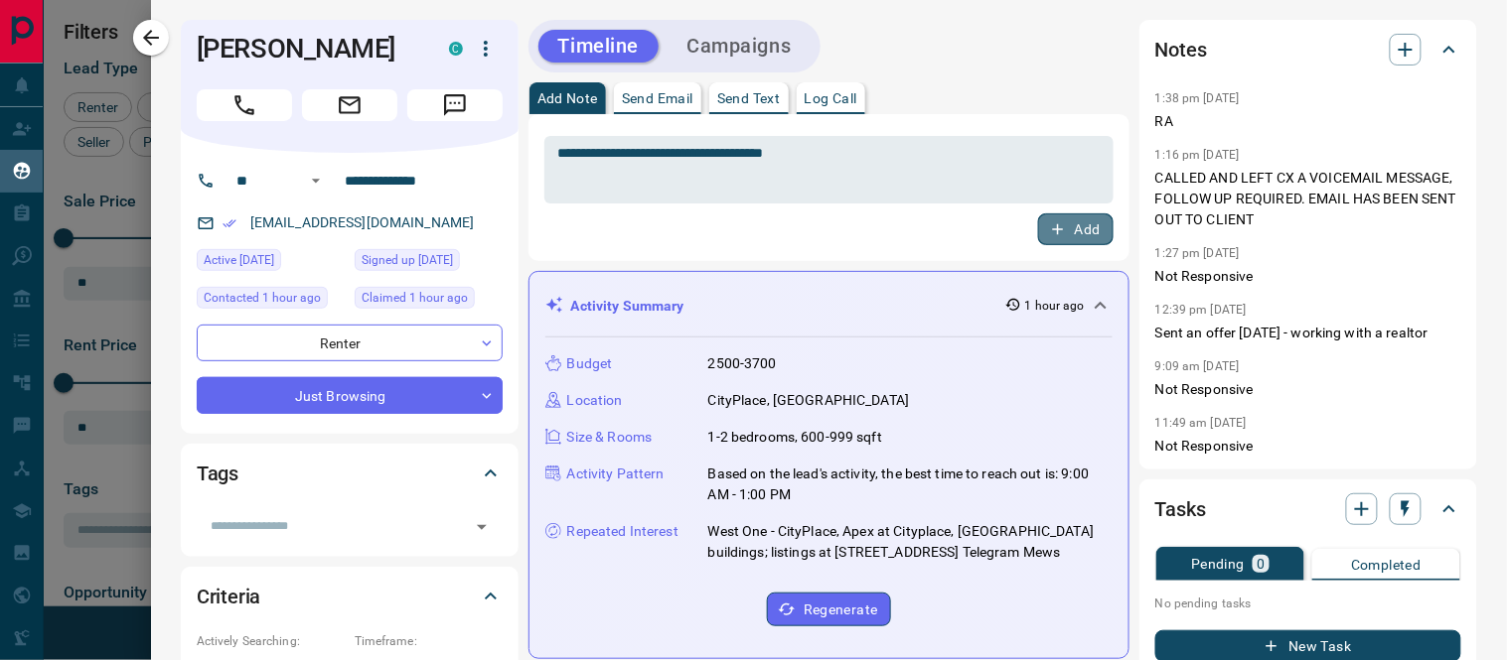
click at [1049, 236] on icon "button" at bounding box center [1058, 229] width 18 height 18
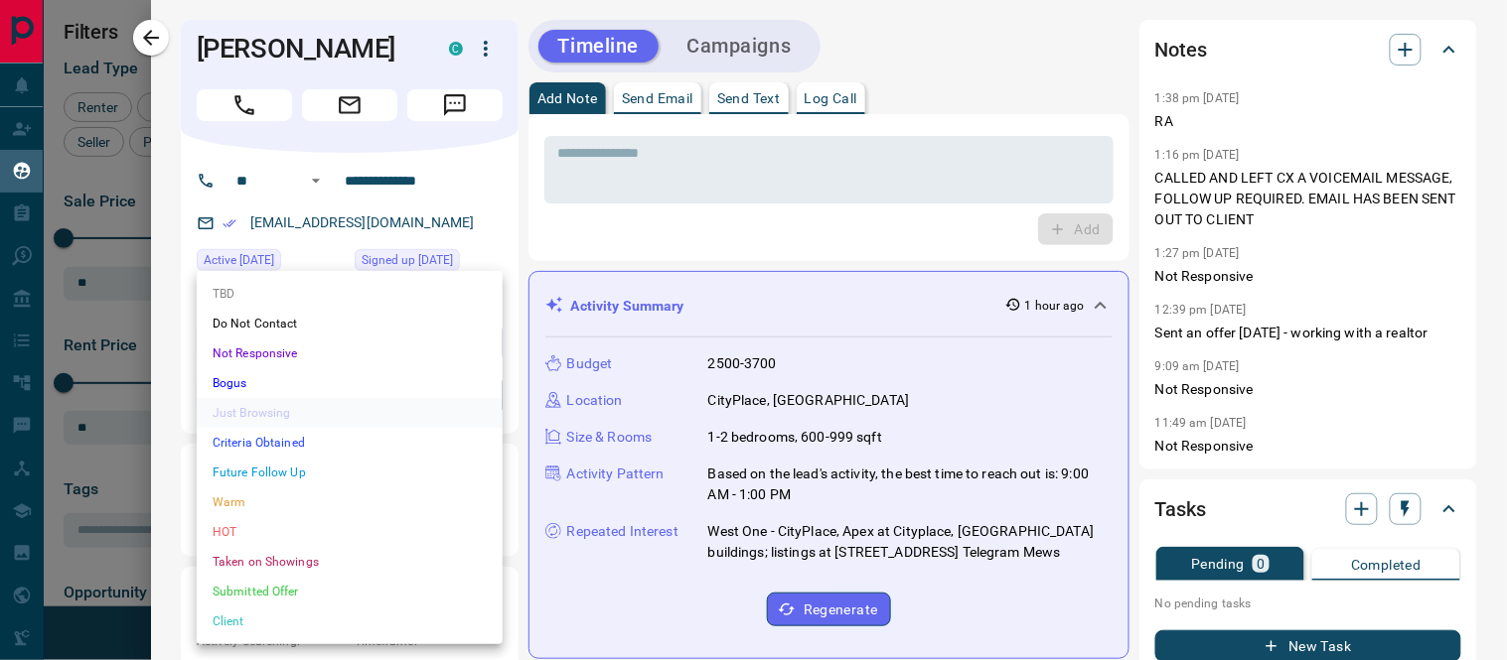
click at [488, 395] on body "Lead Transfers Claim Leads My Leads Tasks Opportunities Deals Campaigns Automat…" at bounding box center [753, 318] width 1507 height 636
click at [258, 469] on li "Future Follow Up" at bounding box center [350, 473] width 306 height 30
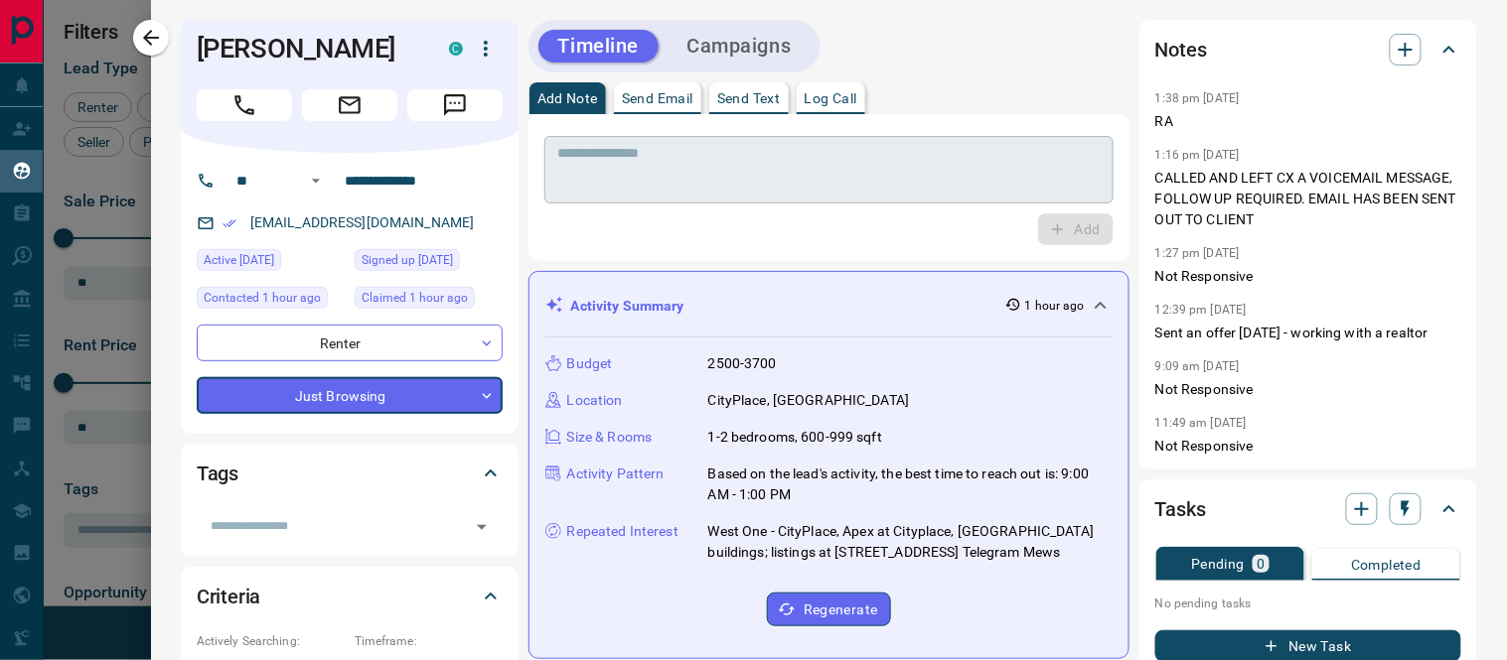
type input "*"
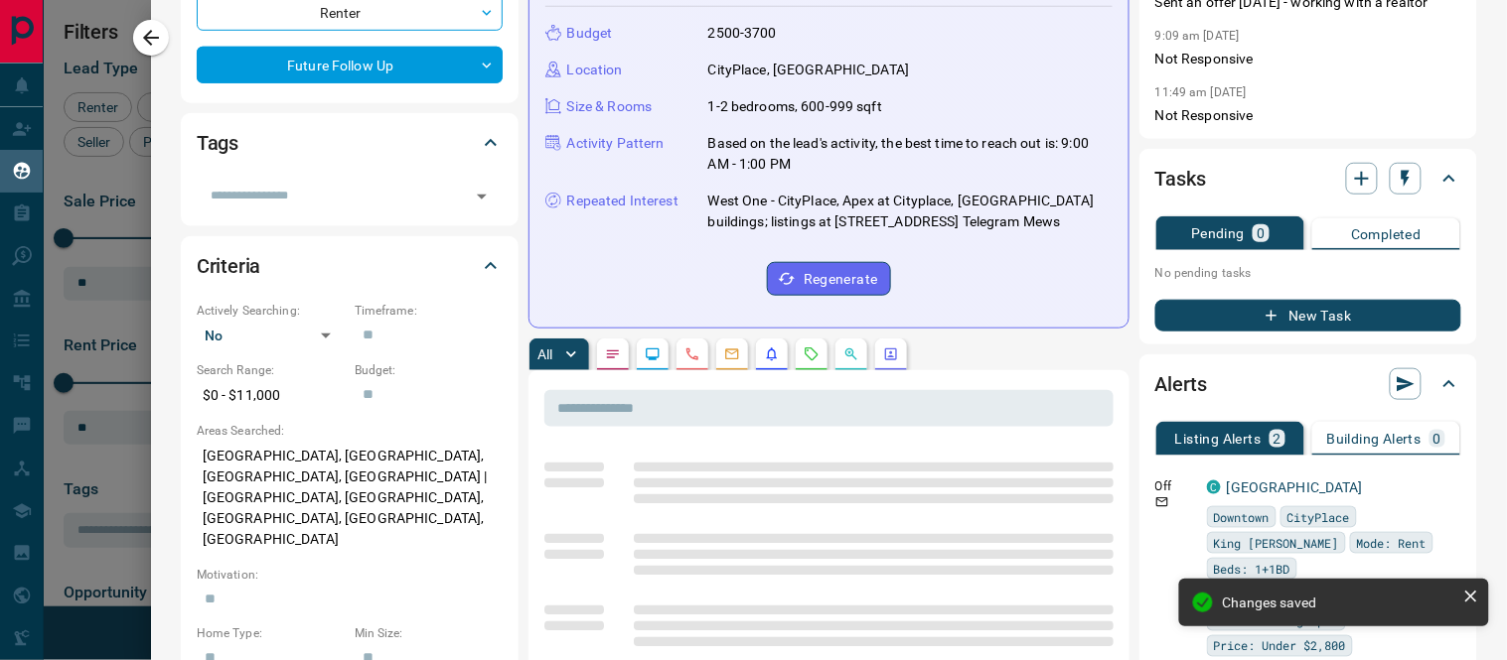
scroll to position [0, 0]
